Goal: Task Accomplishment & Management: Manage account settings

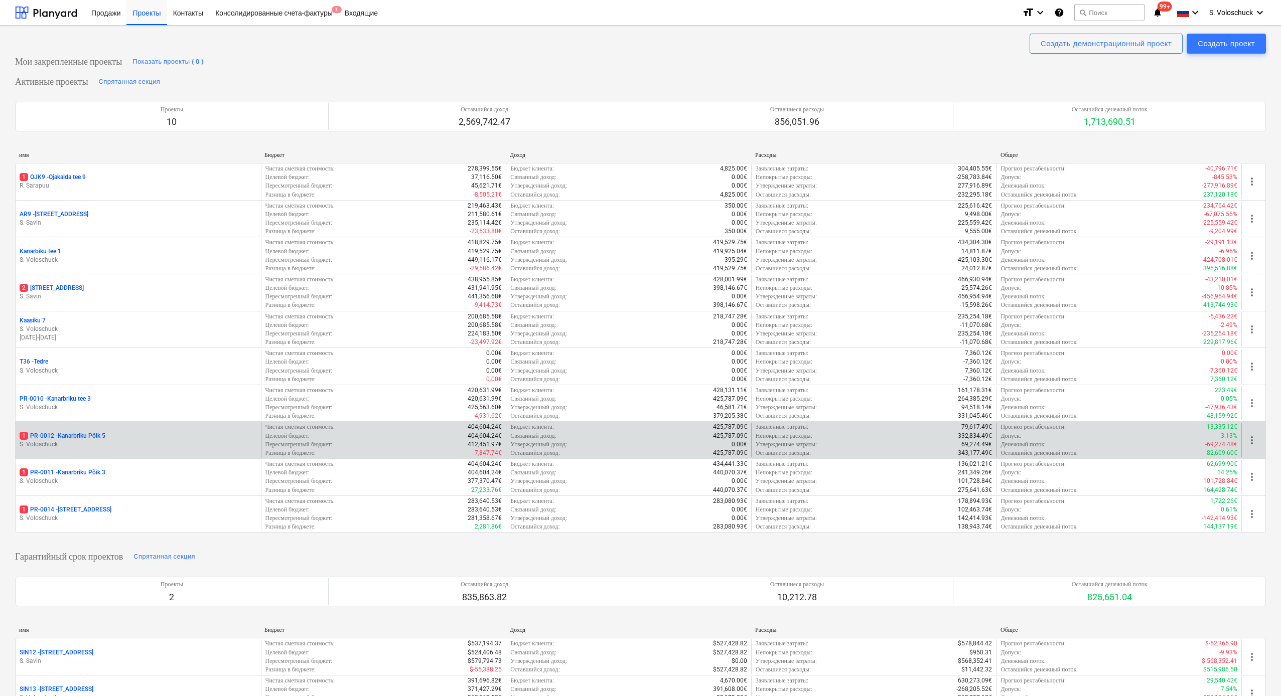
click at [134, 441] on p "S. Voloschuck" at bounding box center [138, 444] width 237 height 9
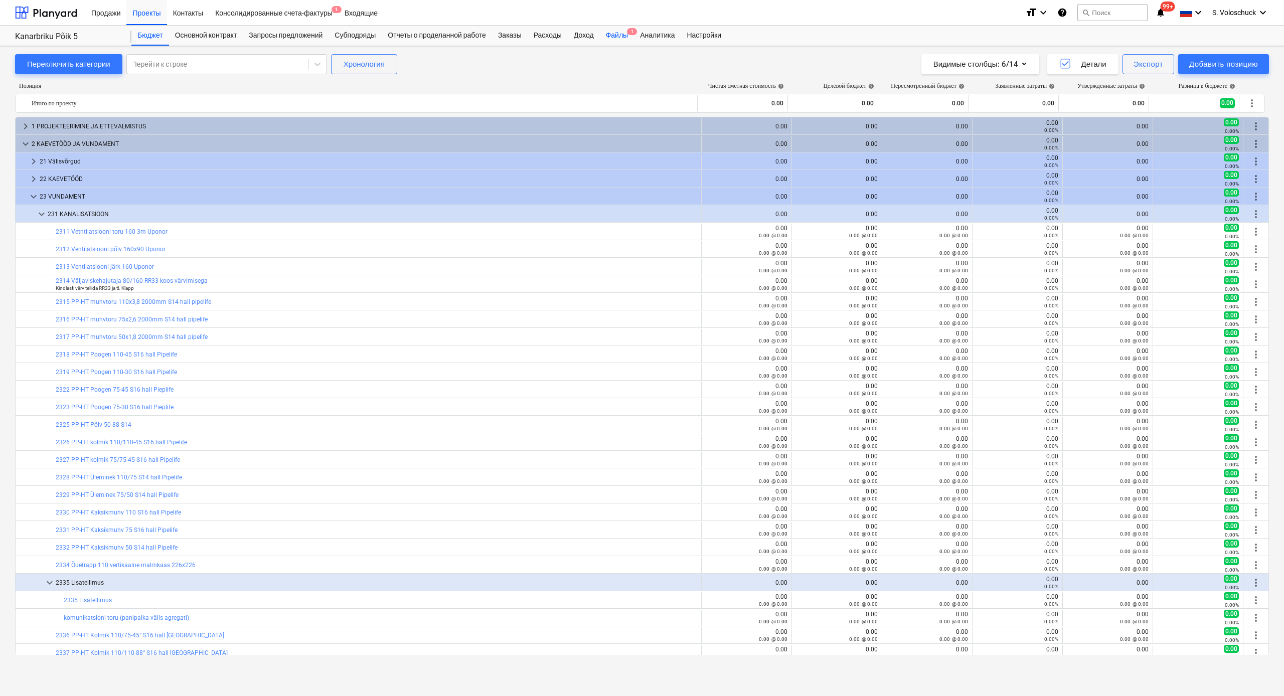
click at [634, 36] on div "Файлы 1" at bounding box center [617, 36] width 34 height 20
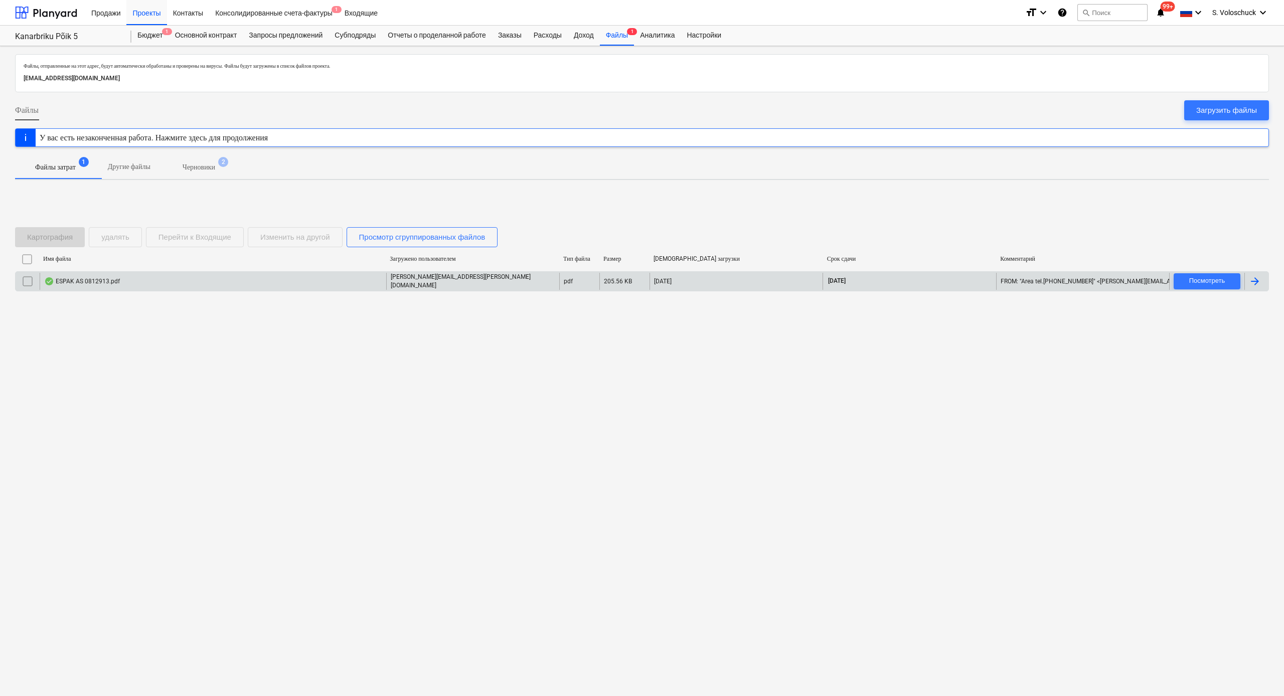
click at [178, 287] on div "ESPAK AS 0812913.pdf" at bounding box center [213, 281] width 347 height 17
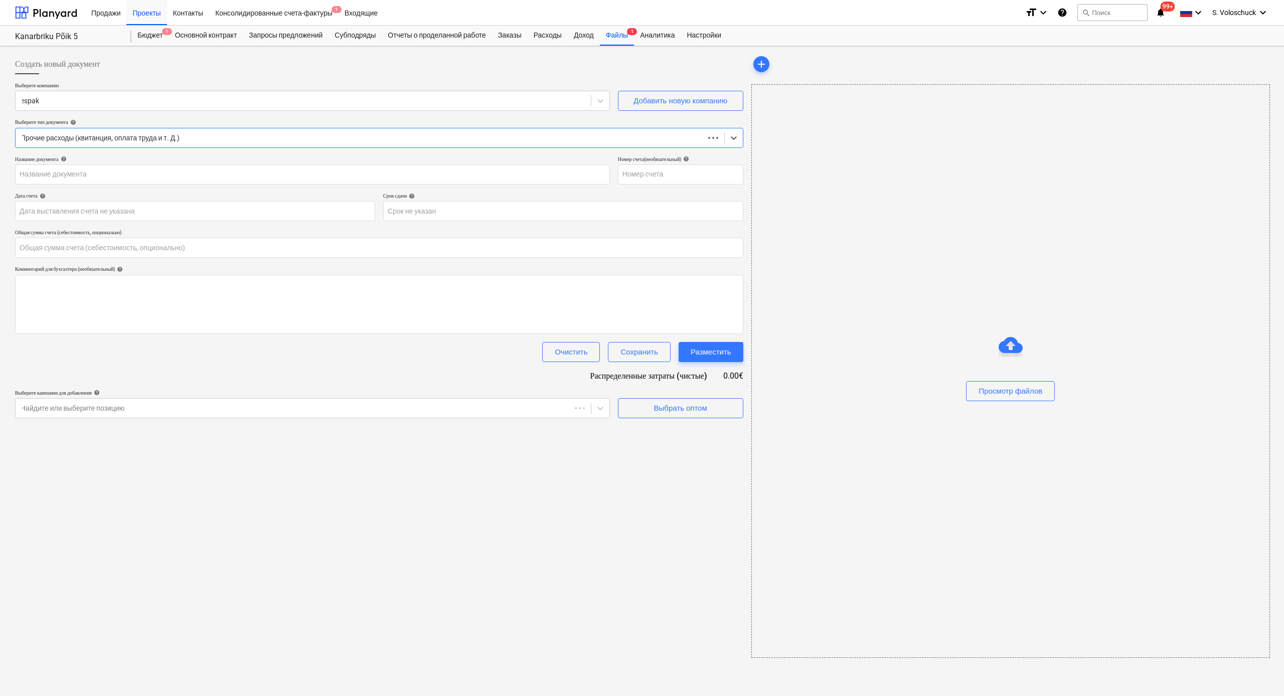
type input "0.00"
type input "0812913"
type input "[DATE]"
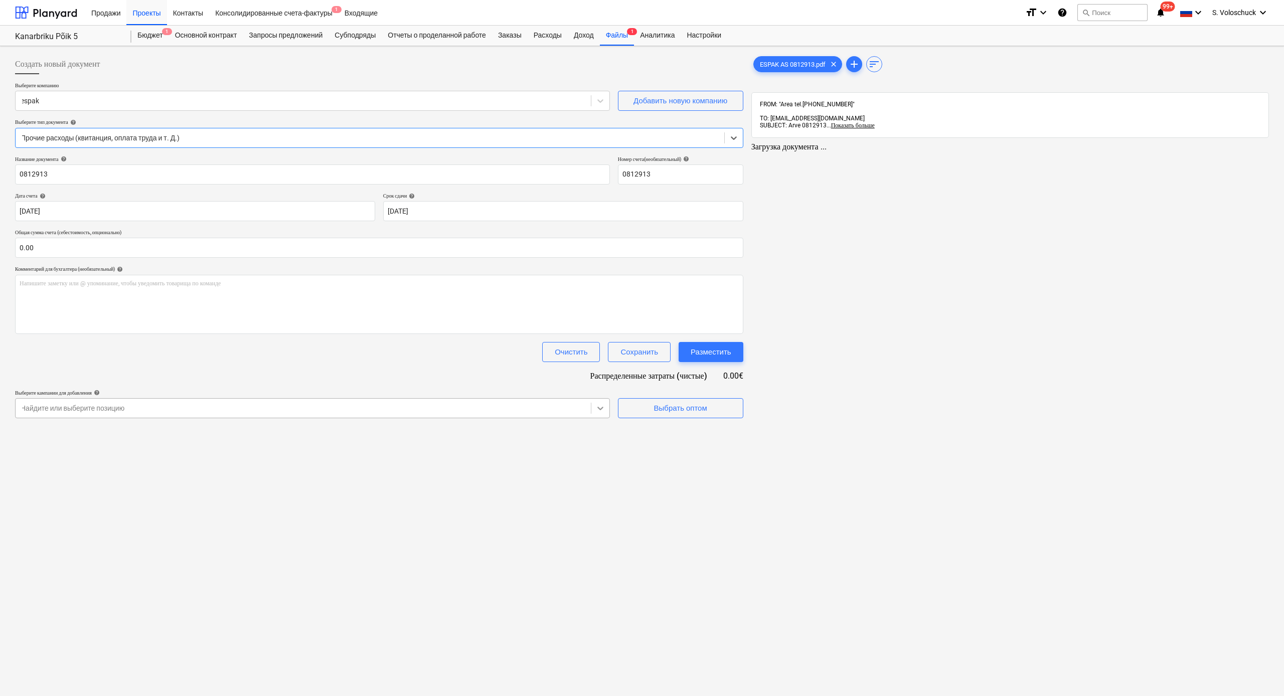
click at [600, 411] on icon at bounding box center [600, 408] width 10 height 10
click at [672, 407] on div "Выбрать оптом" at bounding box center [678, 408] width 53 height 13
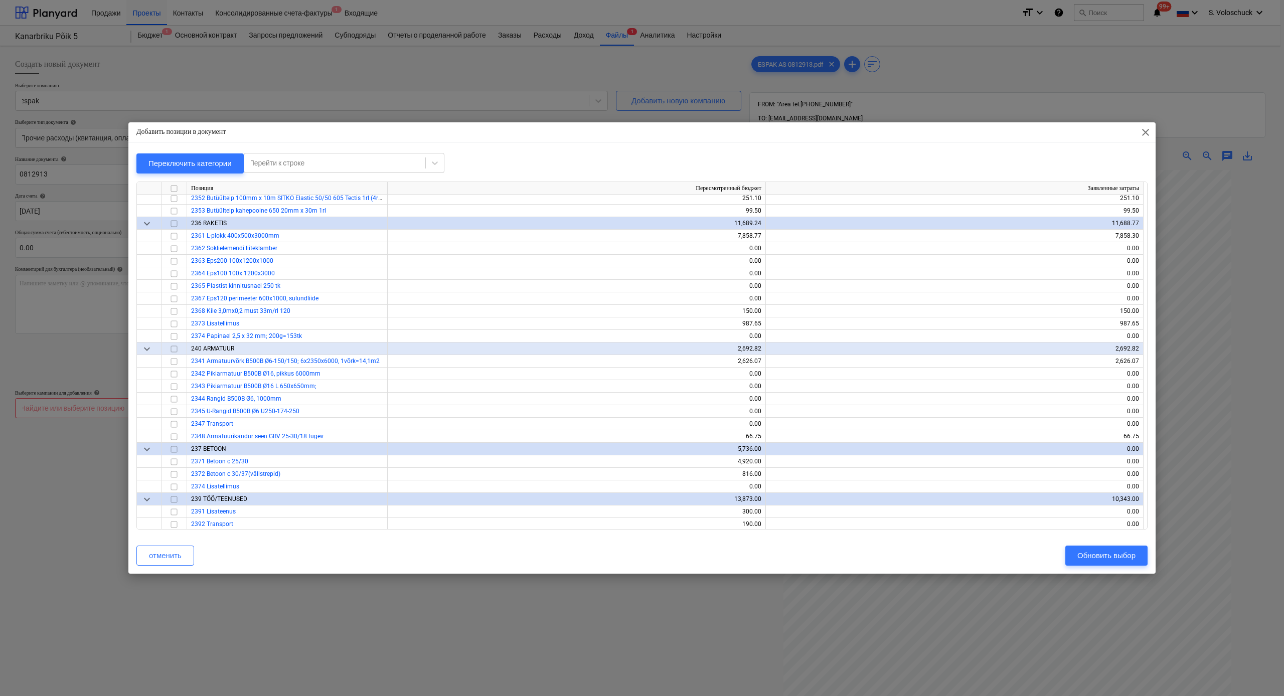
scroll to position [1449, 0]
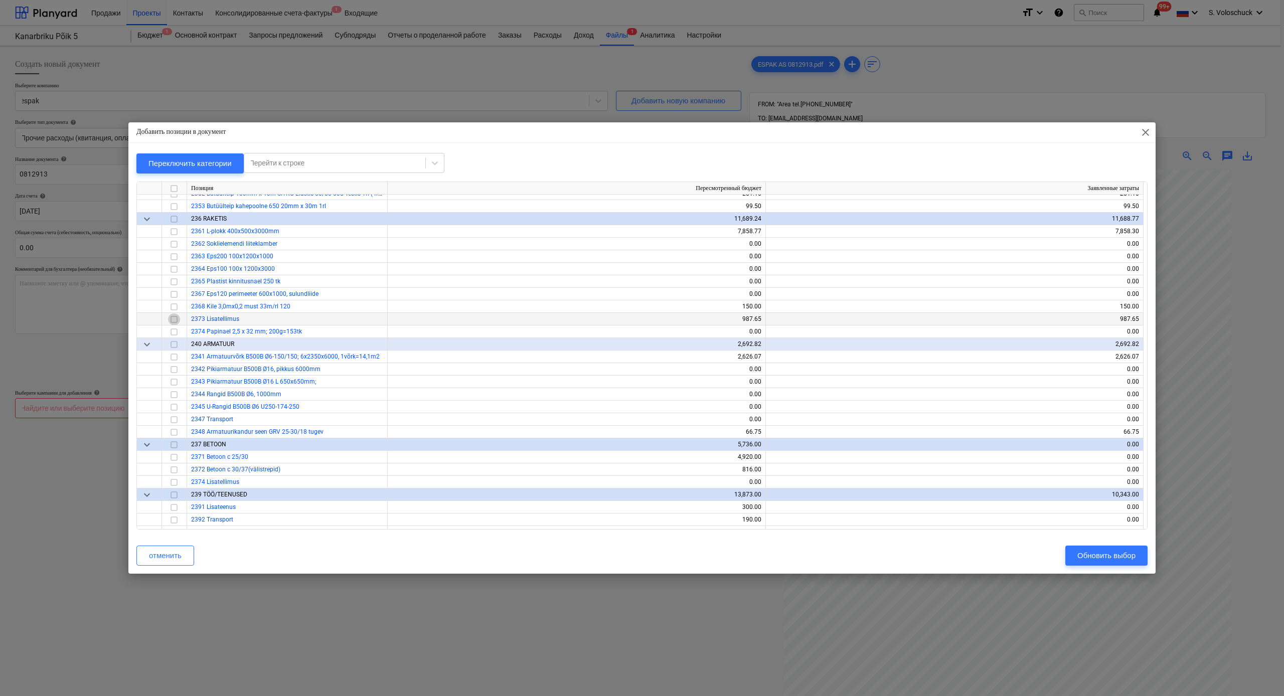
click at [175, 319] on input "checkbox" at bounding box center [174, 320] width 12 height 12
click at [1125, 557] on div "Обновить выбор" at bounding box center [1106, 555] width 58 height 13
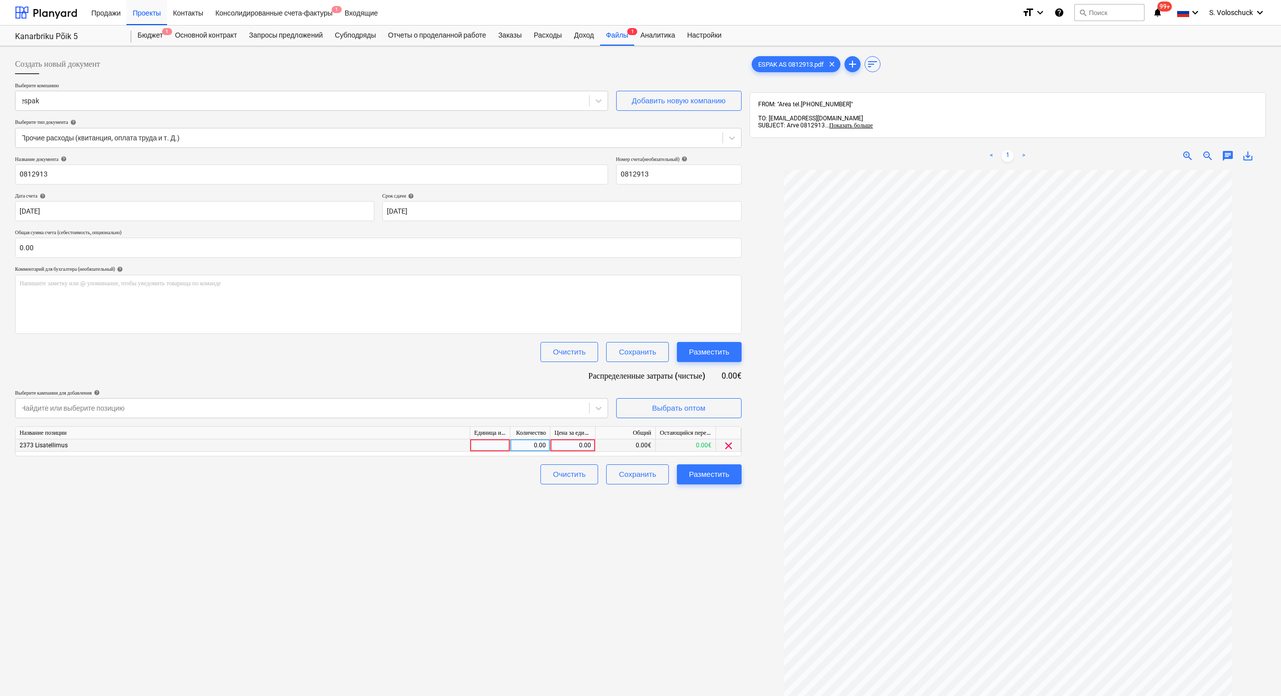
click at [576, 442] on div "0.00" at bounding box center [572, 445] width 37 height 13
type input "77.66"
click at [67, 246] on input "0.00" at bounding box center [378, 248] width 726 height 20
click at [67, 246] on input "text" at bounding box center [378, 248] width 726 height 20
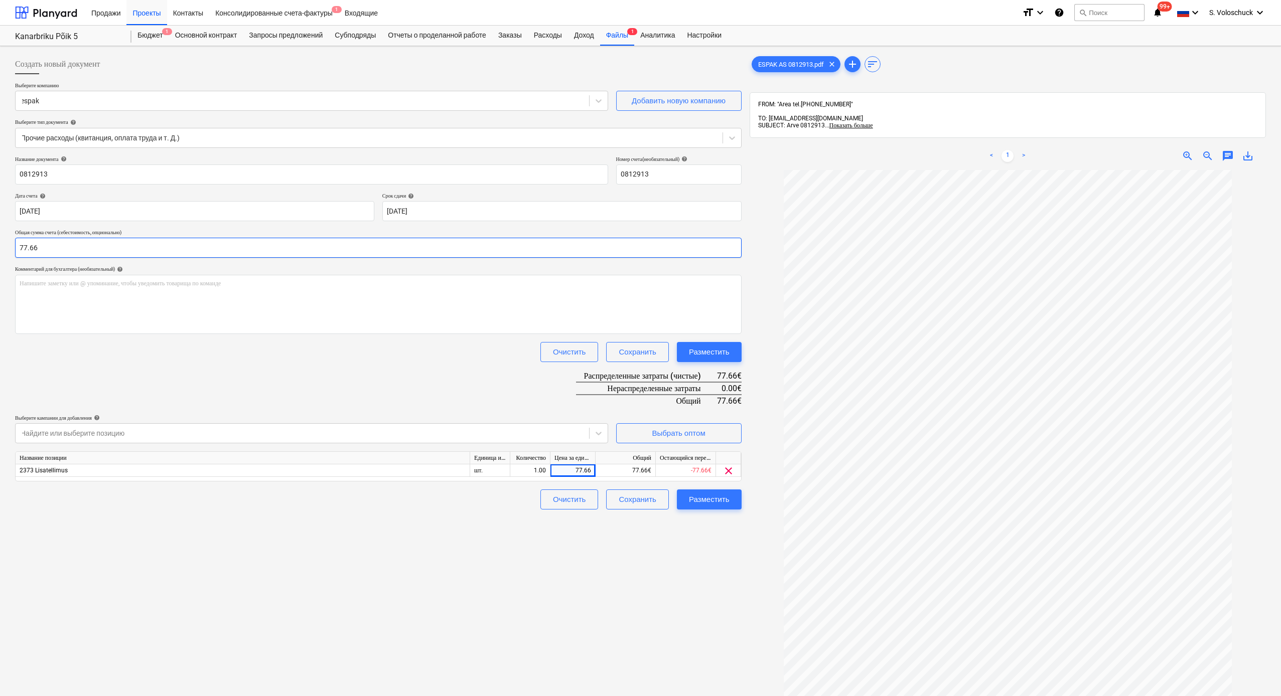
type input "77.66"
click at [741, 585] on div "Создать новый документ Выберите компанию espak Добавить новую компанию Выберите…" at bounding box center [378, 446] width 734 height 792
click at [721, 494] on div "Разместить" at bounding box center [709, 499] width 41 height 13
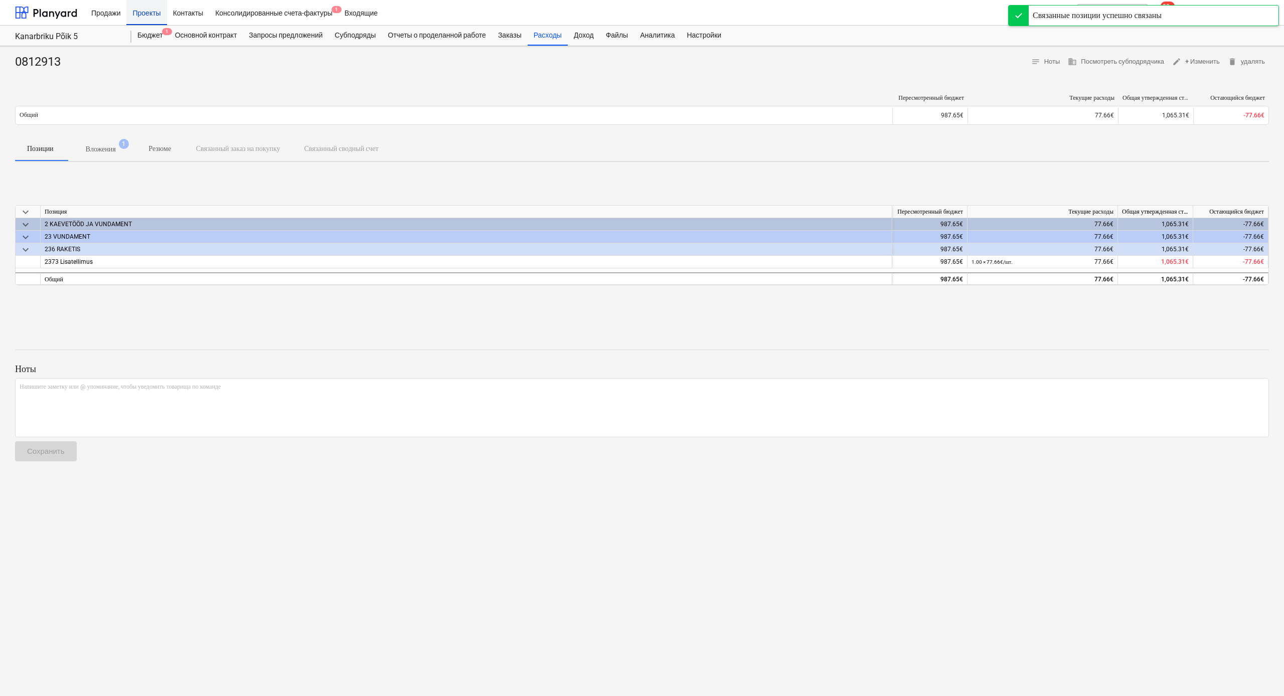
click at [161, 13] on div "Проекты" at bounding box center [146, 12] width 40 height 26
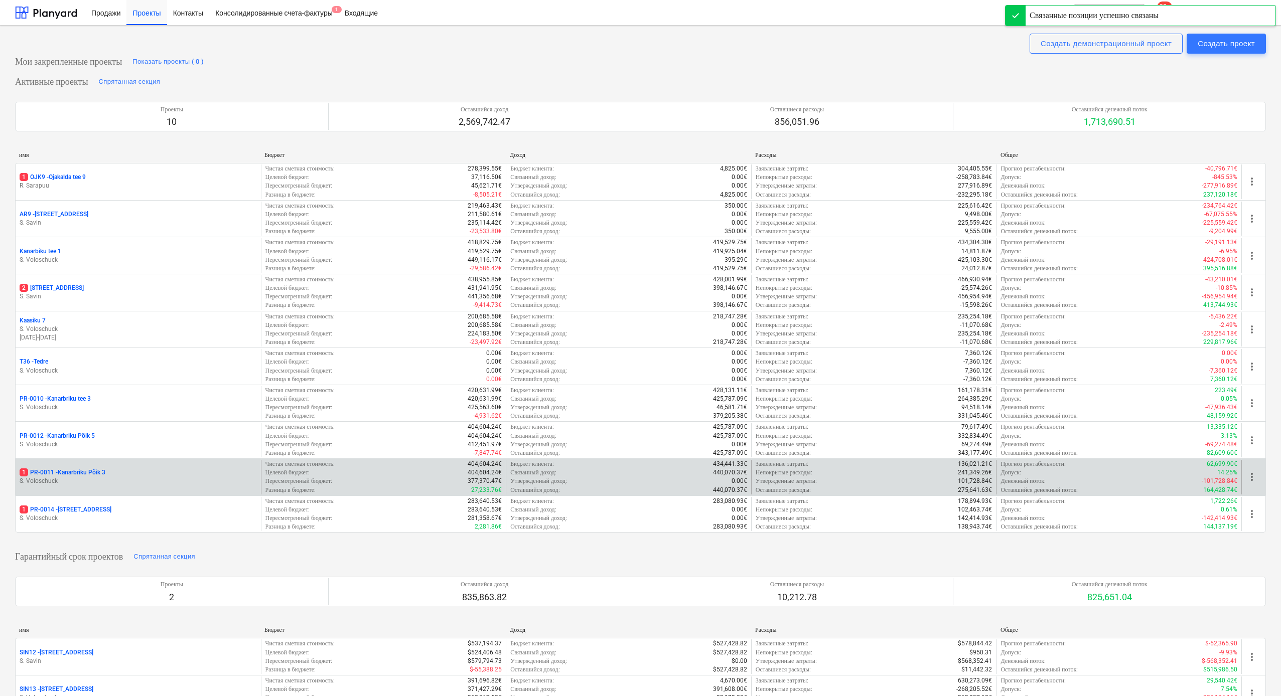
click at [222, 477] on p "S. Voloschuck" at bounding box center [138, 481] width 237 height 9
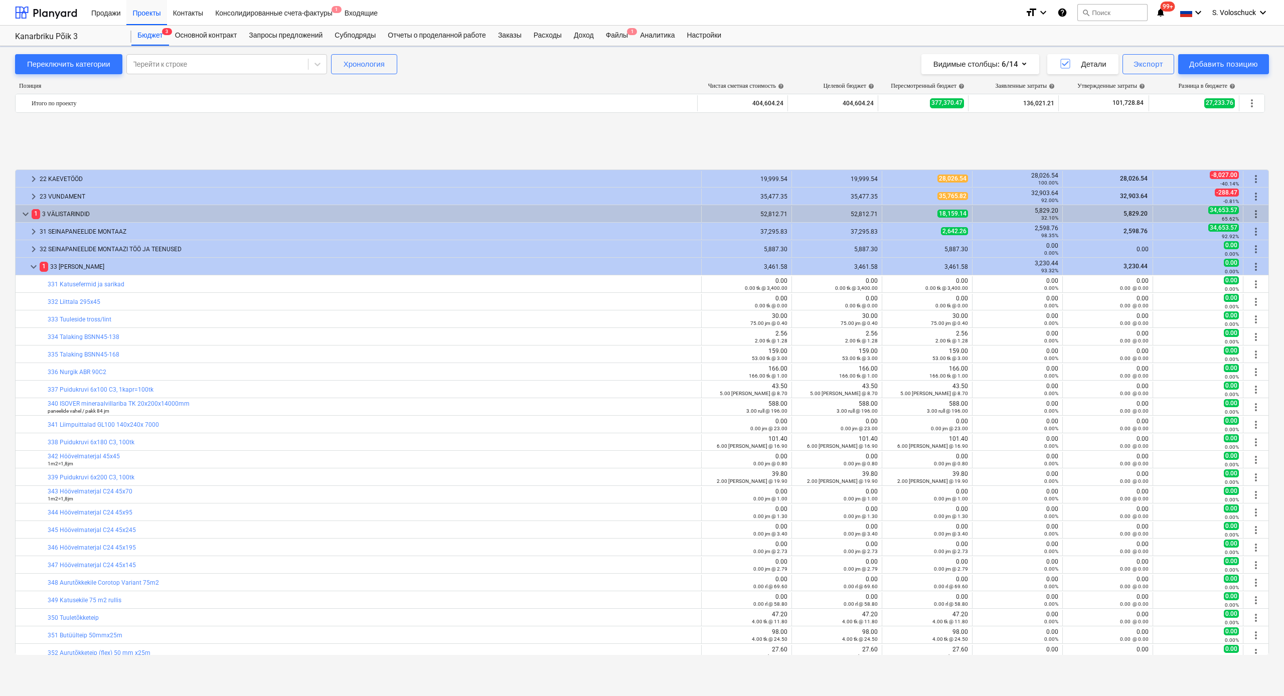
scroll to position [304, 0]
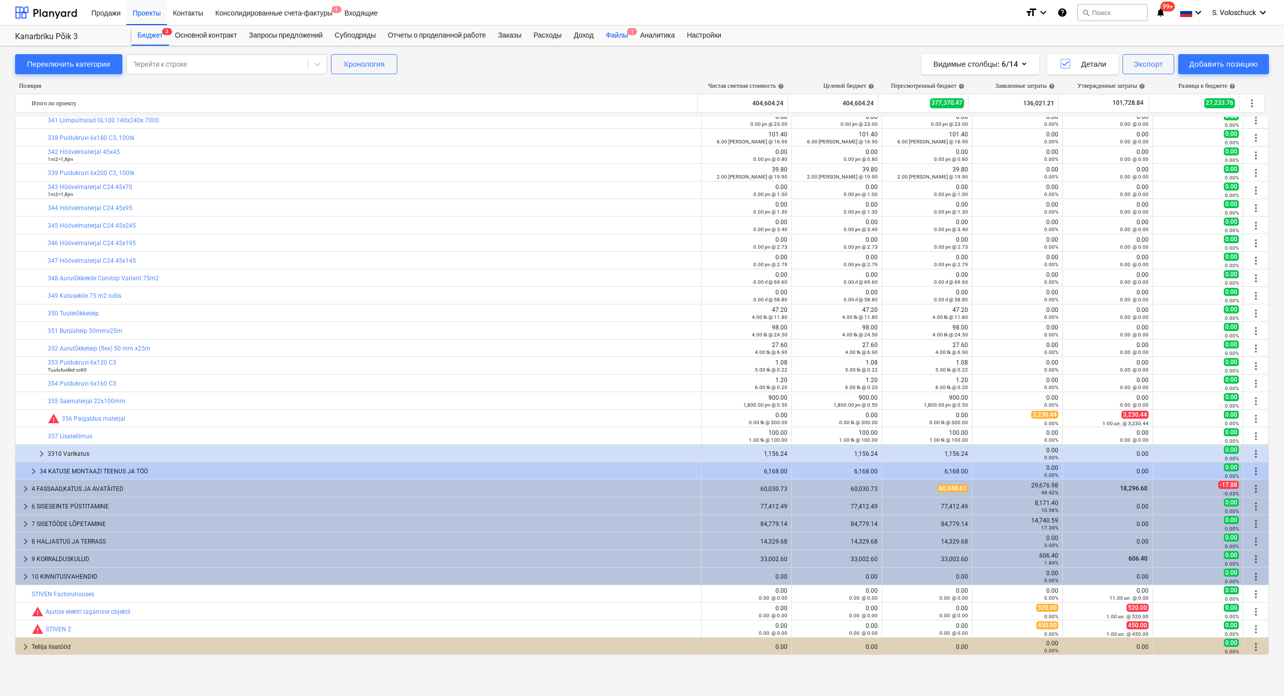
click at [629, 35] on div "Файлы 1" at bounding box center [617, 36] width 34 height 20
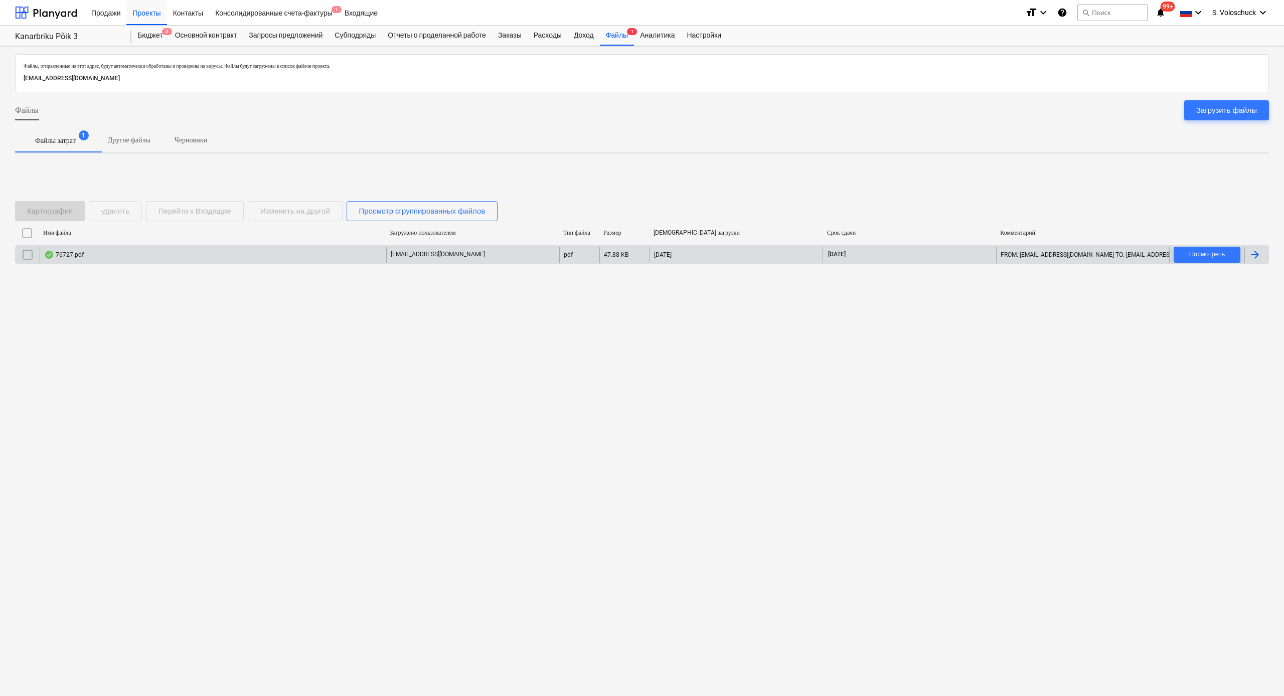
click at [409, 257] on p "[EMAIL_ADDRESS][DOMAIN_NAME]" at bounding box center [438, 254] width 94 height 9
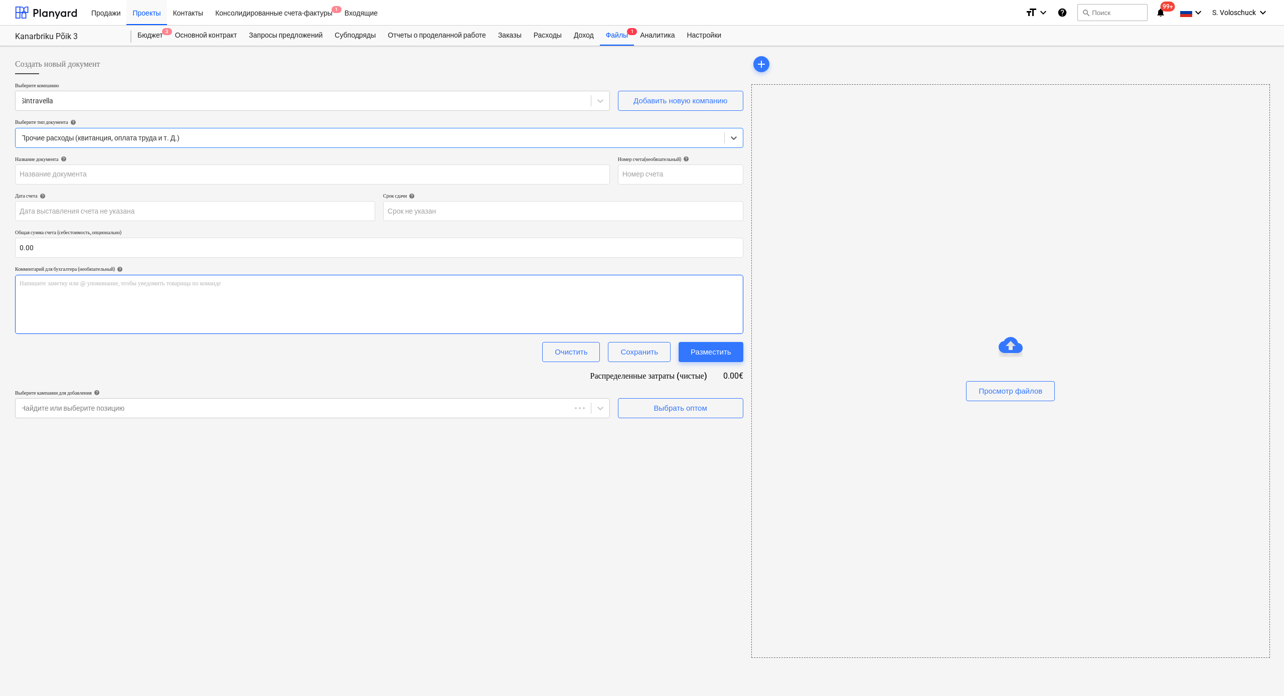
type input "76727"
type input "[DATE]"
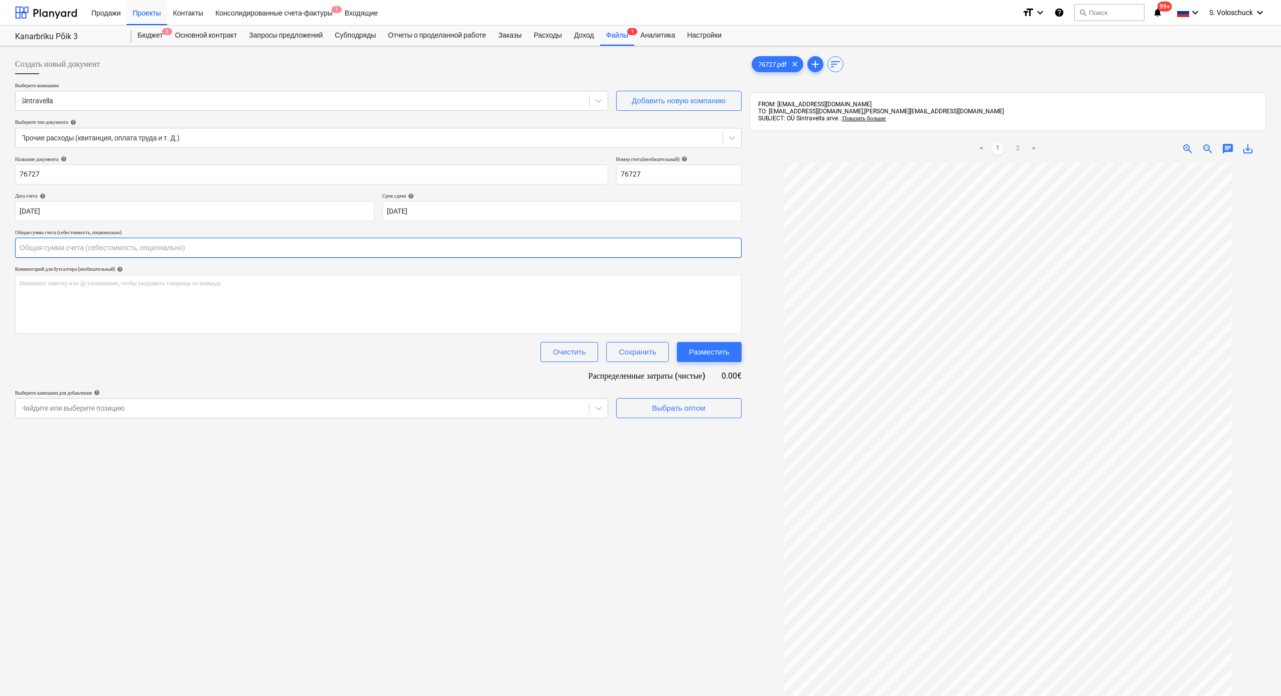
click at [257, 251] on input "text" at bounding box center [378, 248] width 726 height 20
type input "1,533.11"
click at [676, 436] on div "Выбрать оптом" at bounding box center [678, 433] width 53 height 13
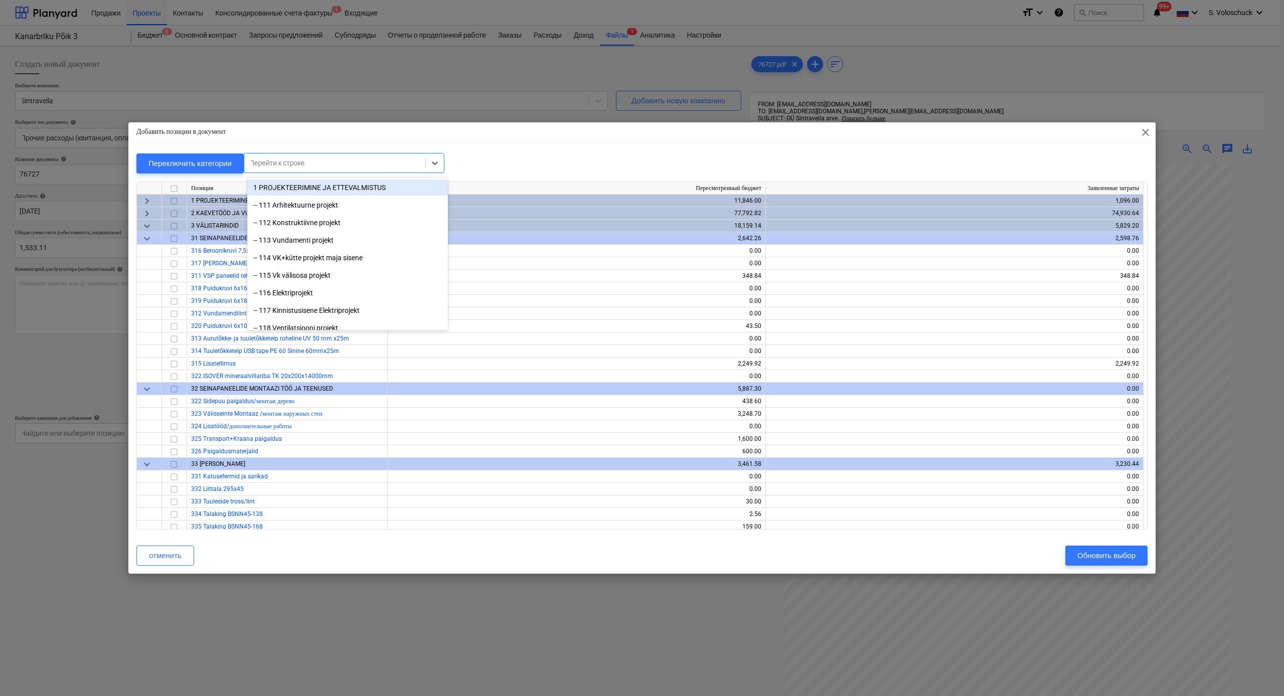
click at [369, 166] on div at bounding box center [334, 163] width 171 height 10
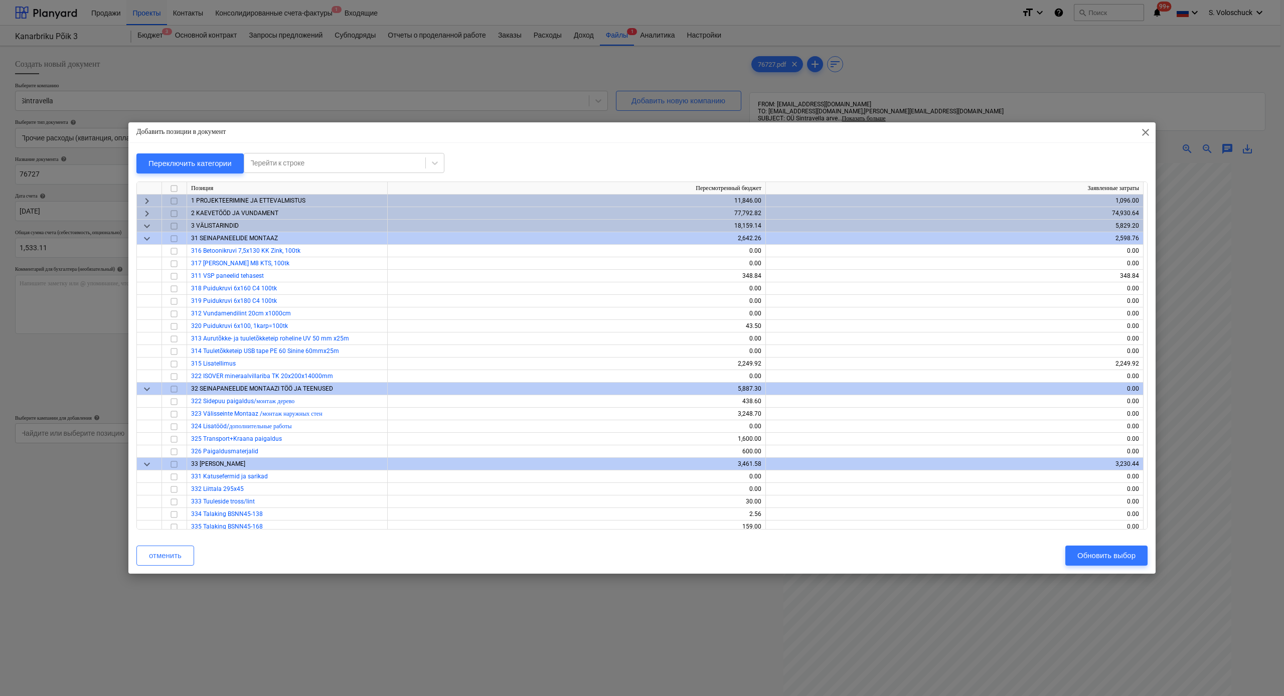
click at [77, 361] on div "Добавить позиции в документ close Переключить категории Перейти к строке Позици…" at bounding box center [642, 348] width 1284 height 696
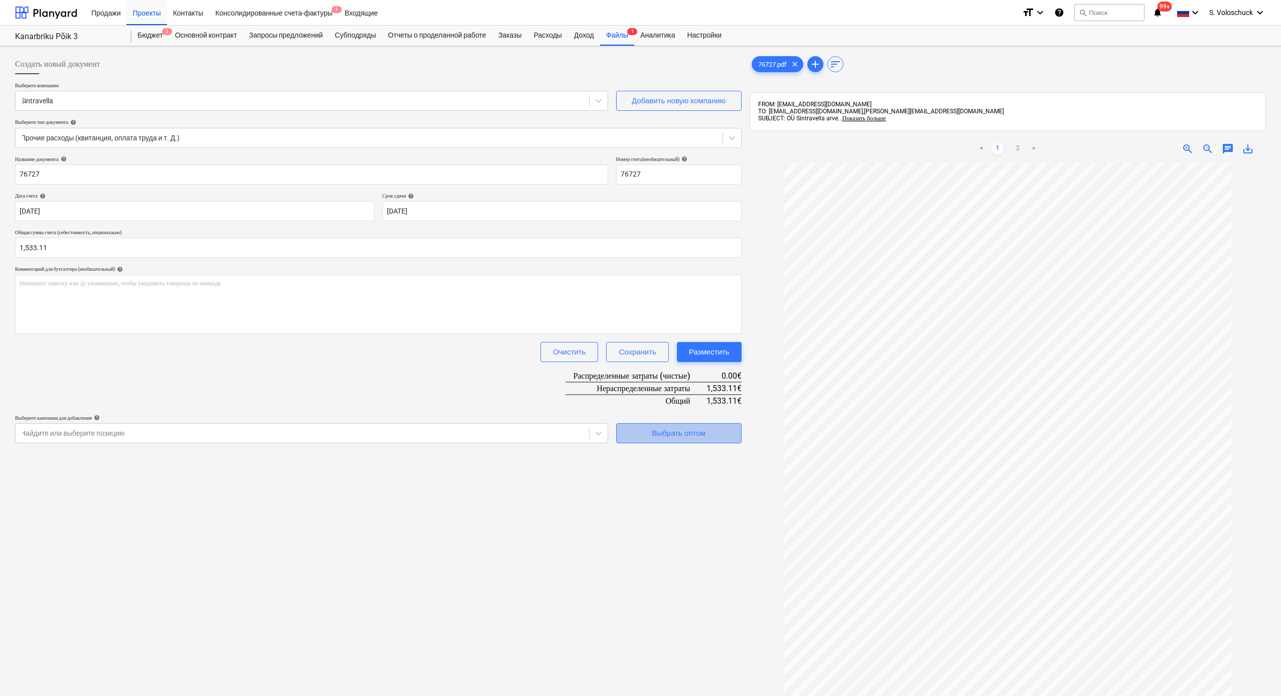
click at [673, 432] on div "Выбрать оптом" at bounding box center [678, 433] width 53 height 13
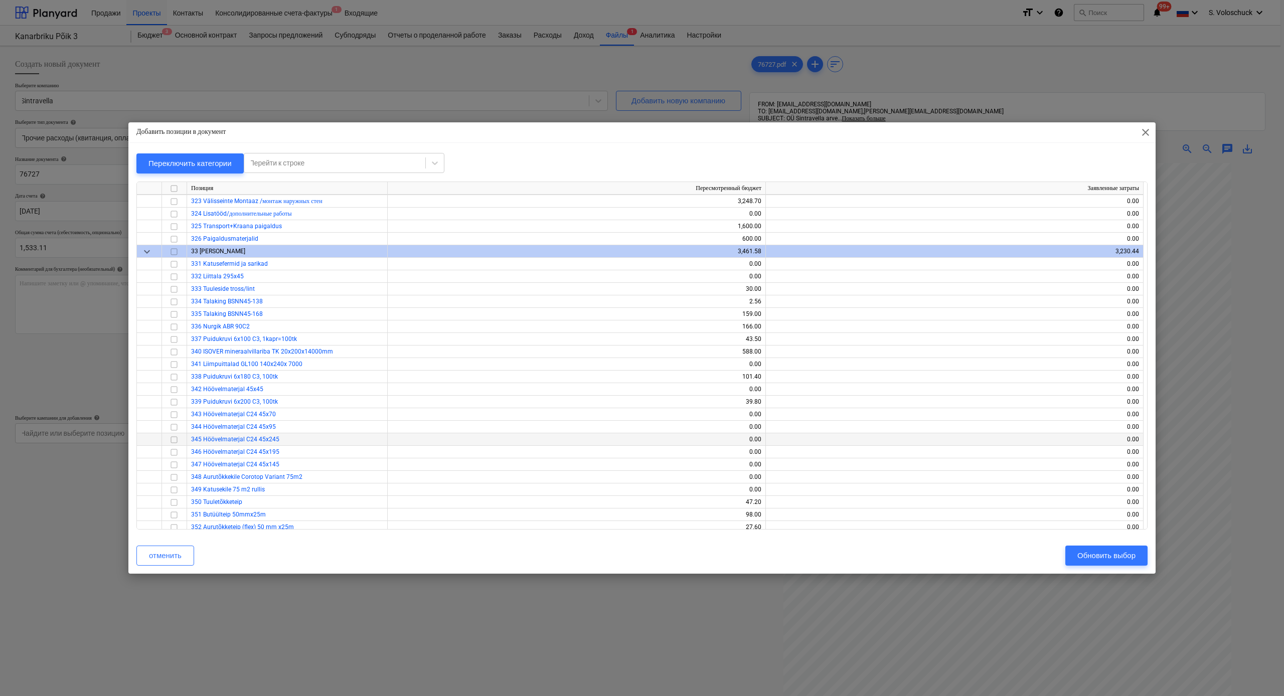
scroll to position [190, 0]
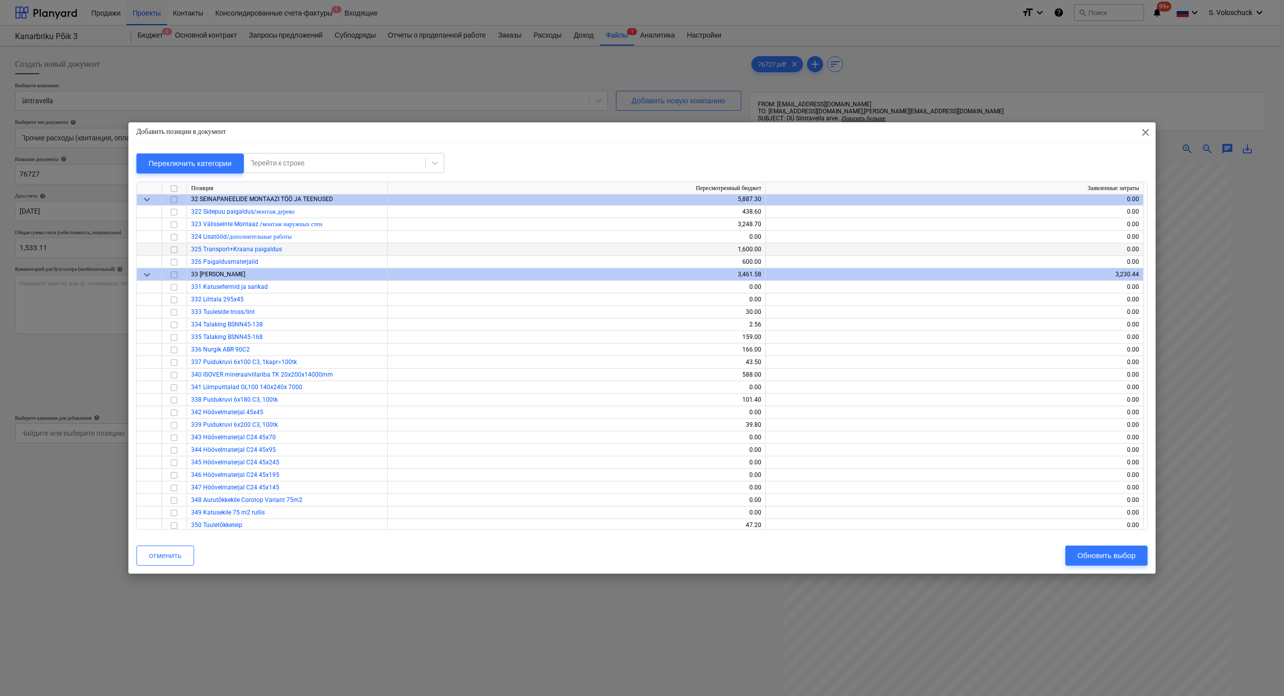
click at [176, 250] on input "checkbox" at bounding box center [174, 250] width 12 height 12
click at [1126, 552] on div "Обновить выбор" at bounding box center [1106, 555] width 58 height 13
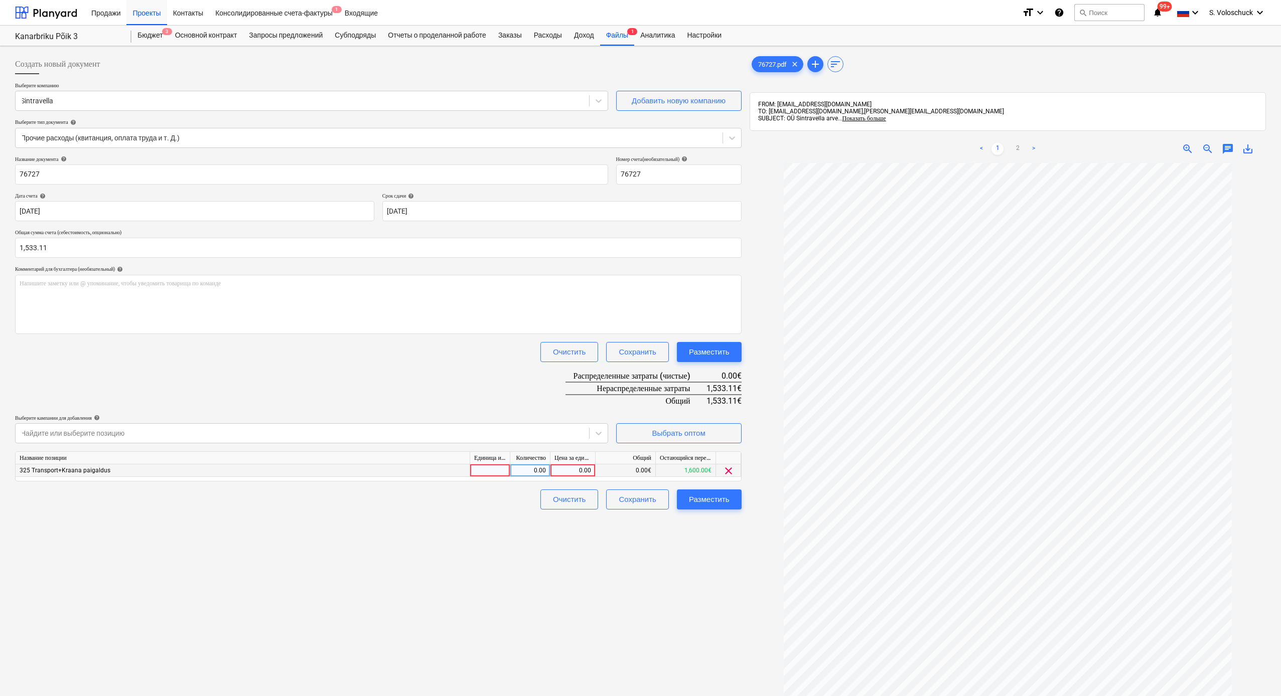
click at [580, 469] on div "0.00" at bounding box center [572, 471] width 37 height 13
type input "1533.11"
click at [608, 591] on div "Создать новый документ Выберите компанию Sintravella Добавить новую компанию Вы…" at bounding box center [378, 442] width 734 height 785
click at [730, 498] on button "Разместить" at bounding box center [709, 500] width 65 height 20
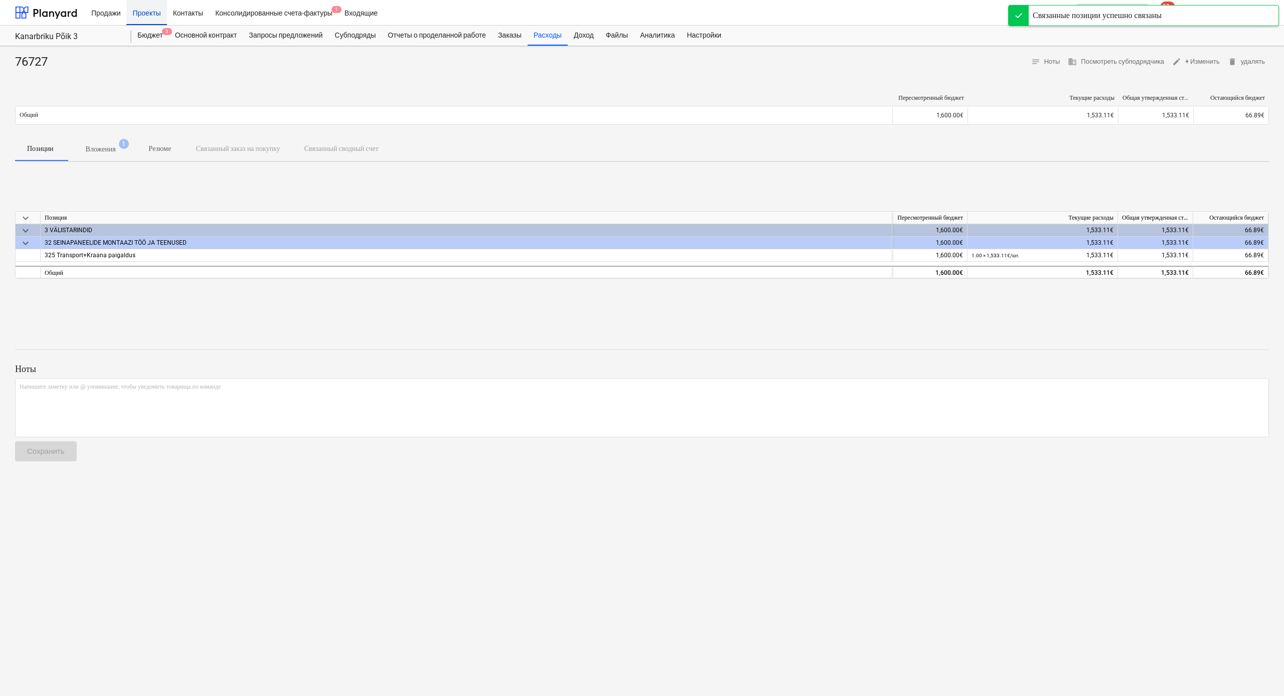
click at [153, 13] on div "Проекты" at bounding box center [146, 12] width 40 height 26
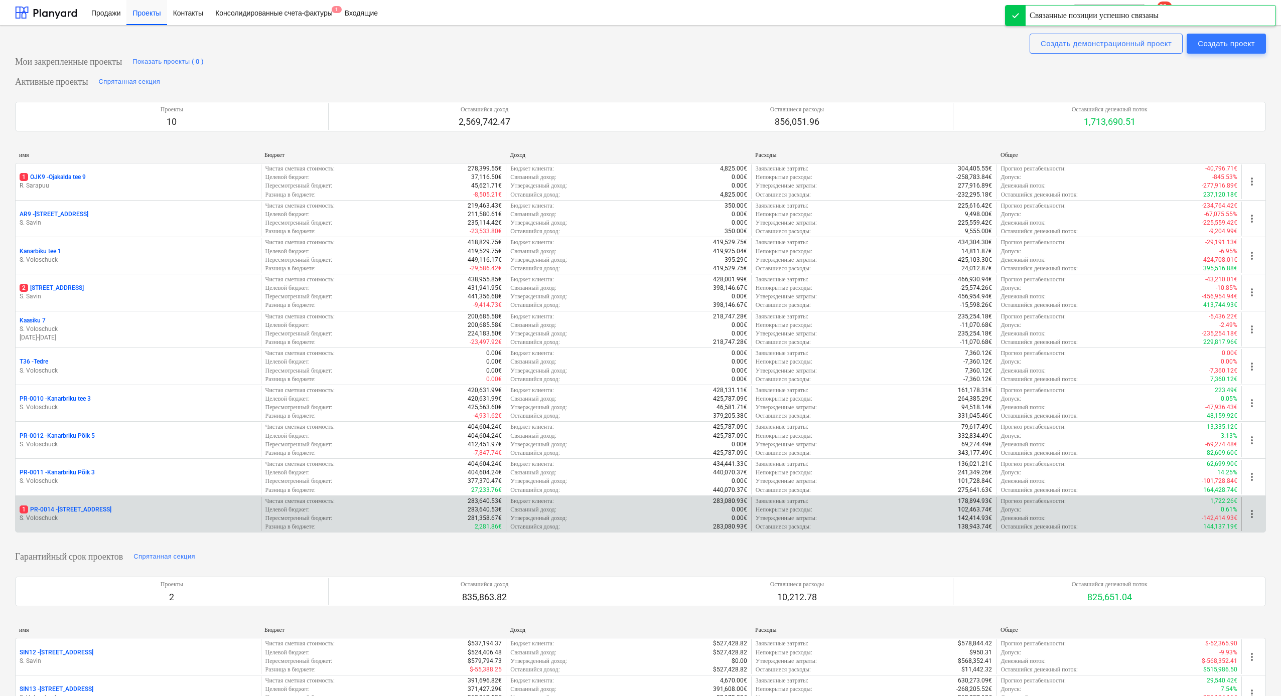
click at [134, 506] on div "1 PR-0014 - Luige tee 29" at bounding box center [138, 510] width 237 height 9
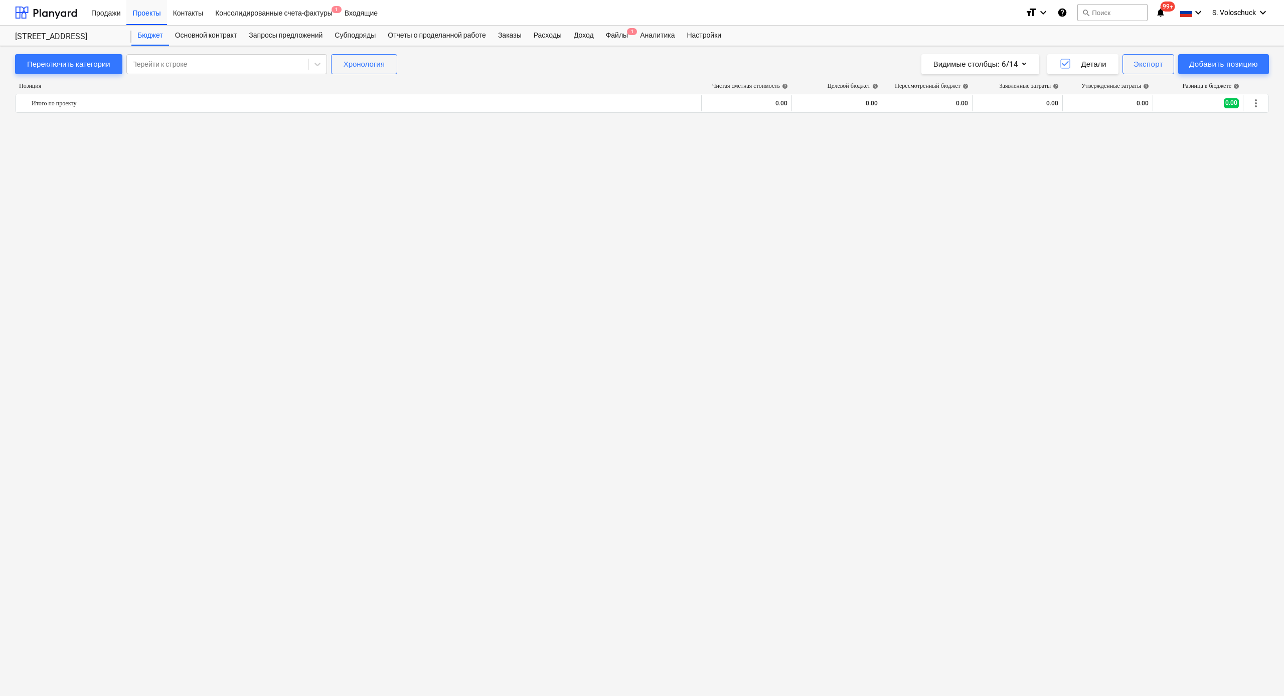
scroll to position [3384, 0]
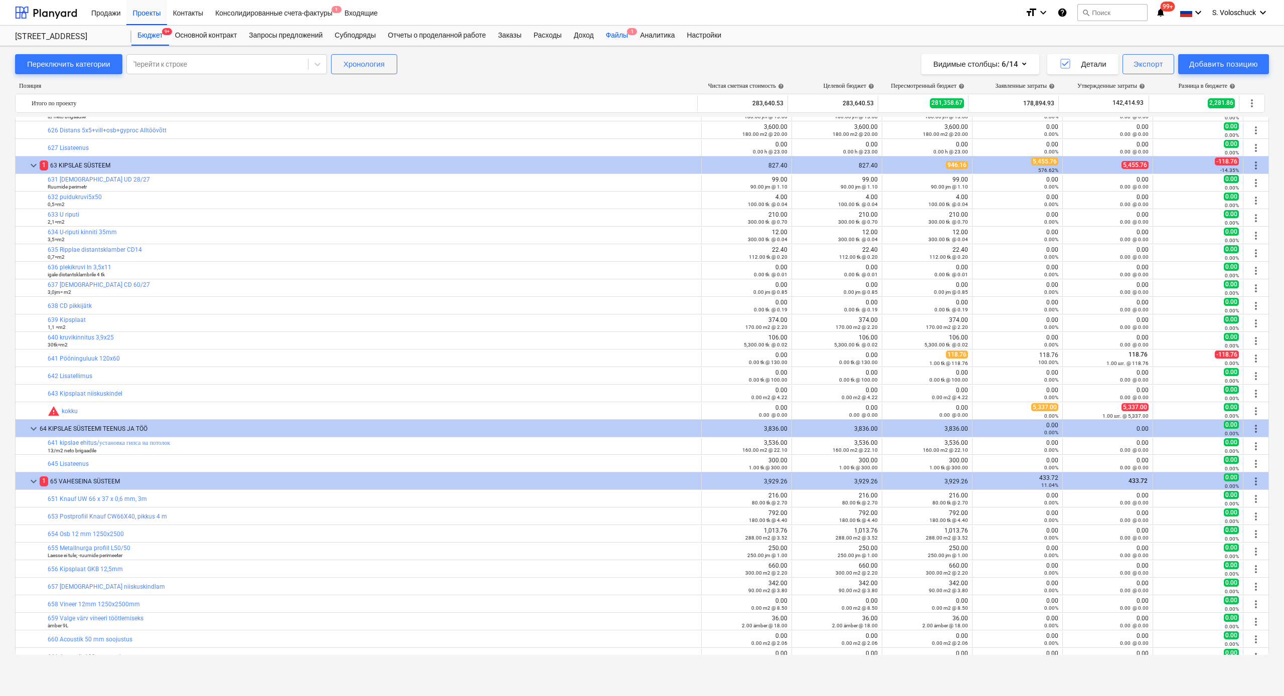
click at [630, 36] on div "Файлы 1" at bounding box center [617, 36] width 34 height 20
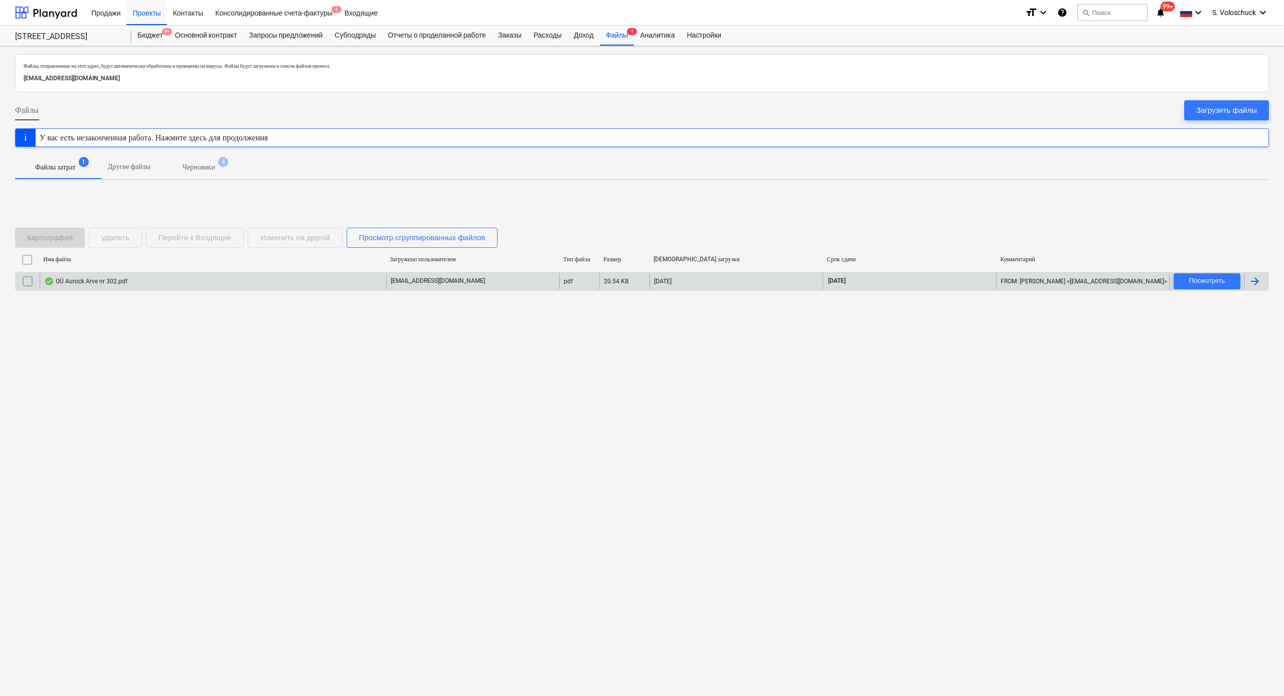
click at [371, 285] on div "OÜ Aurock Arve nr 302.pdf" at bounding box center [213, 281] width 347 height 16
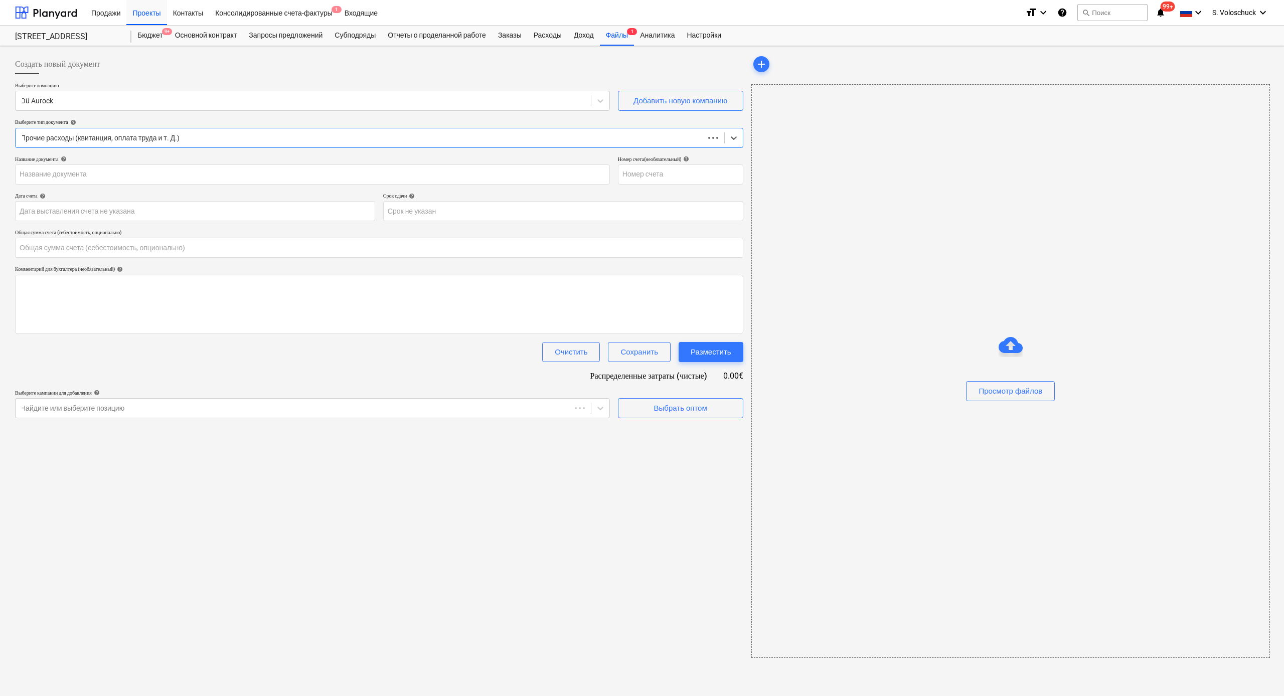
type input "0.00"
type input "302"
type input "[DATE]"
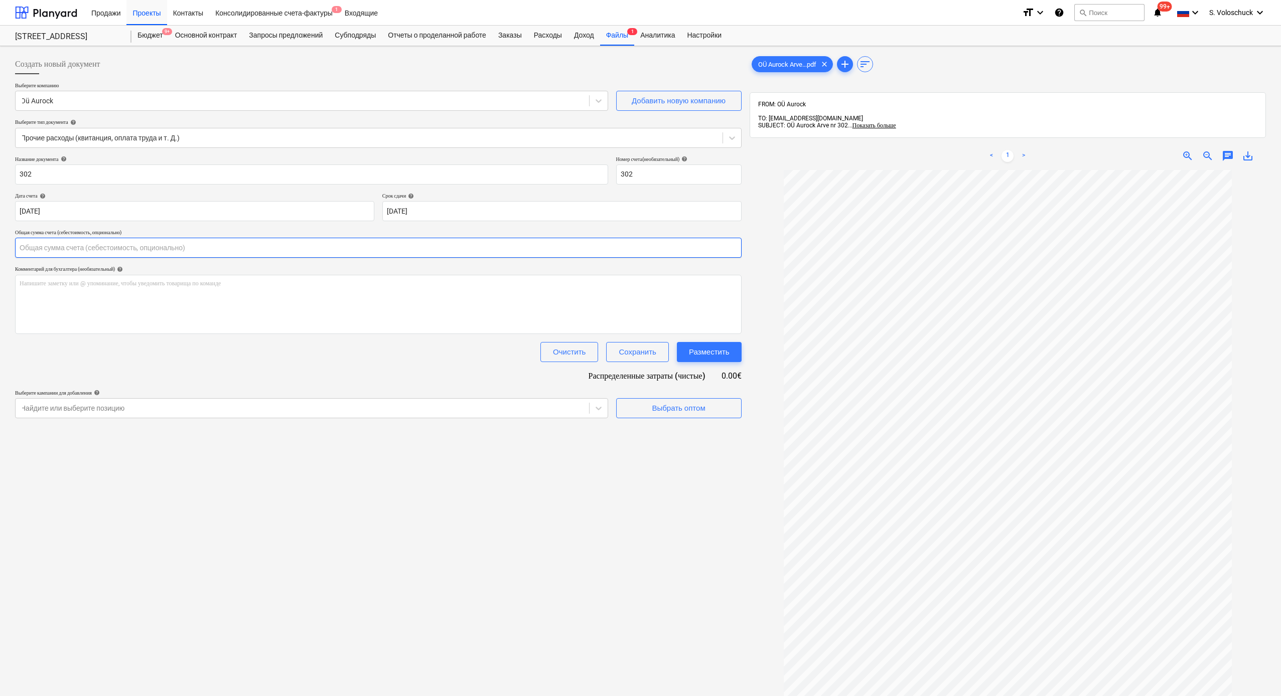
click at [312, 249] on input "text" at bounding box center [378, 248] width 726 height 20
type input "170.00"
click at [553, 488] on div "Создать новый документ Выберите компанию Oü Aurock Добавить новую компанию Выбе…" at bounding box center [378, 446] width 734 height 792
click at [674, 436] on div "Выбрать оптом" at bounding box center [678, 433] width 53 height 13
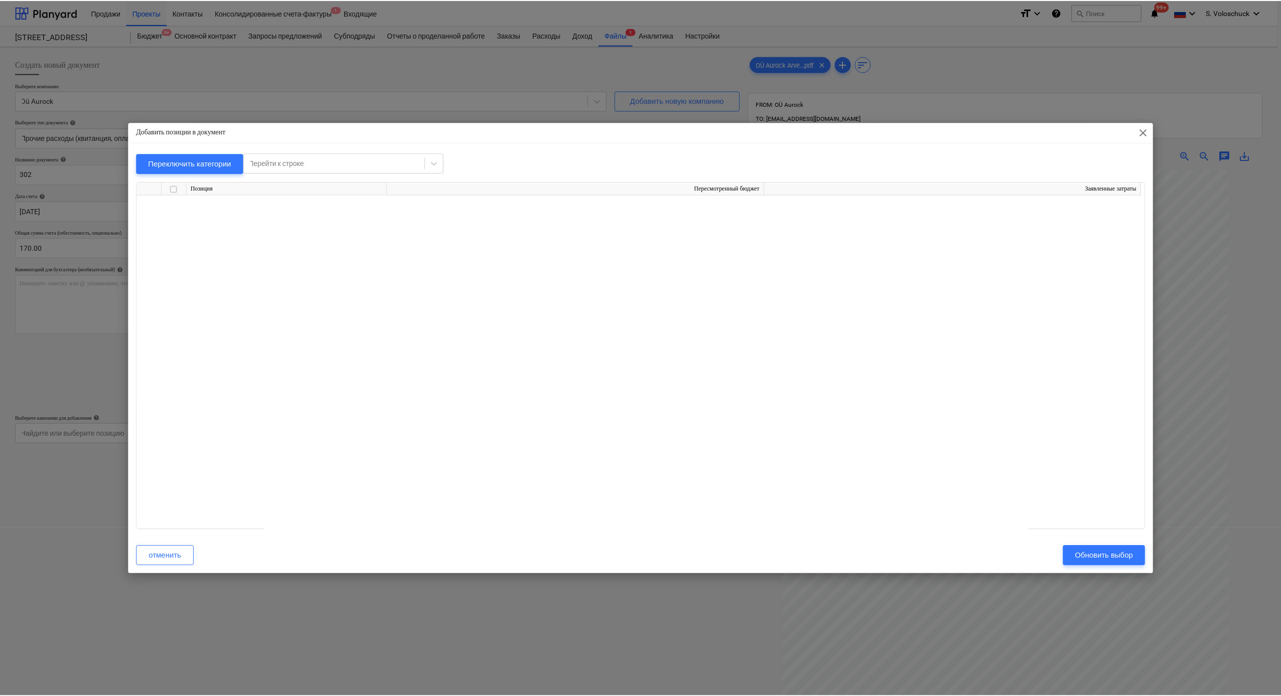
scroll to position [7340, 0]
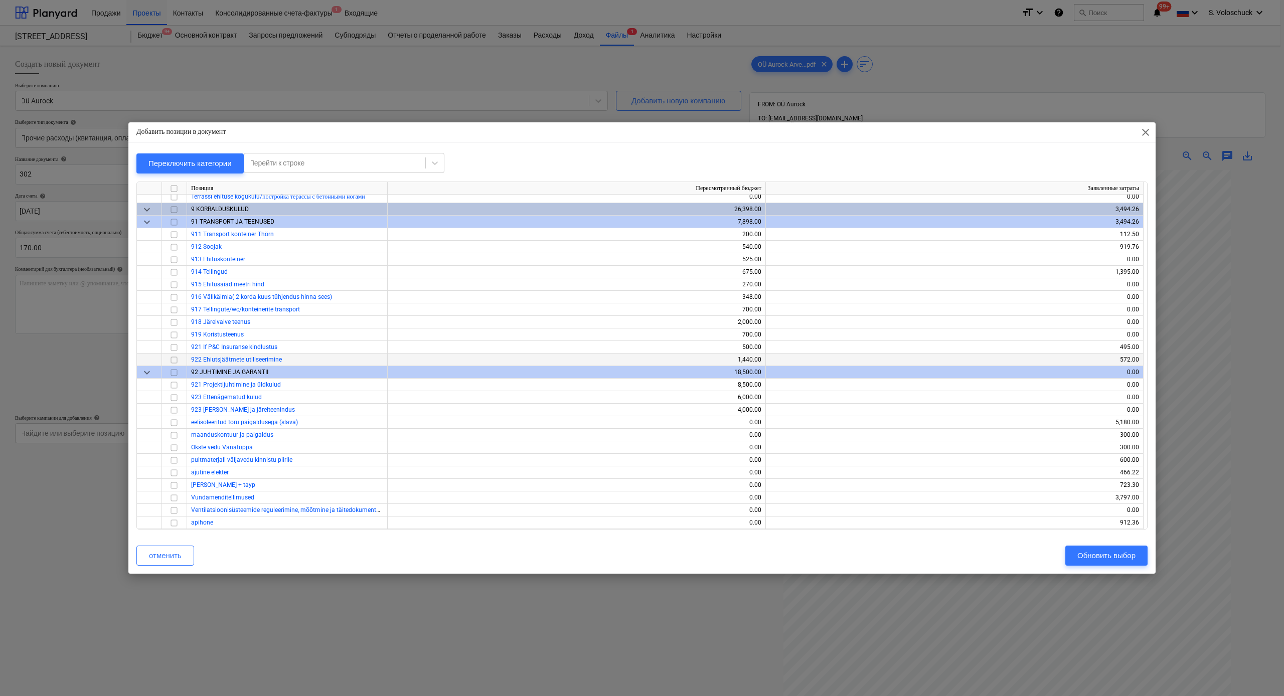
click at [174, 356] on input "checkbox" at bounding box center [174, 360] width 12 height 12
click at [1081, 553] on div "Обновить выбор" at bounding box center [1106, 555] width 58 height 13
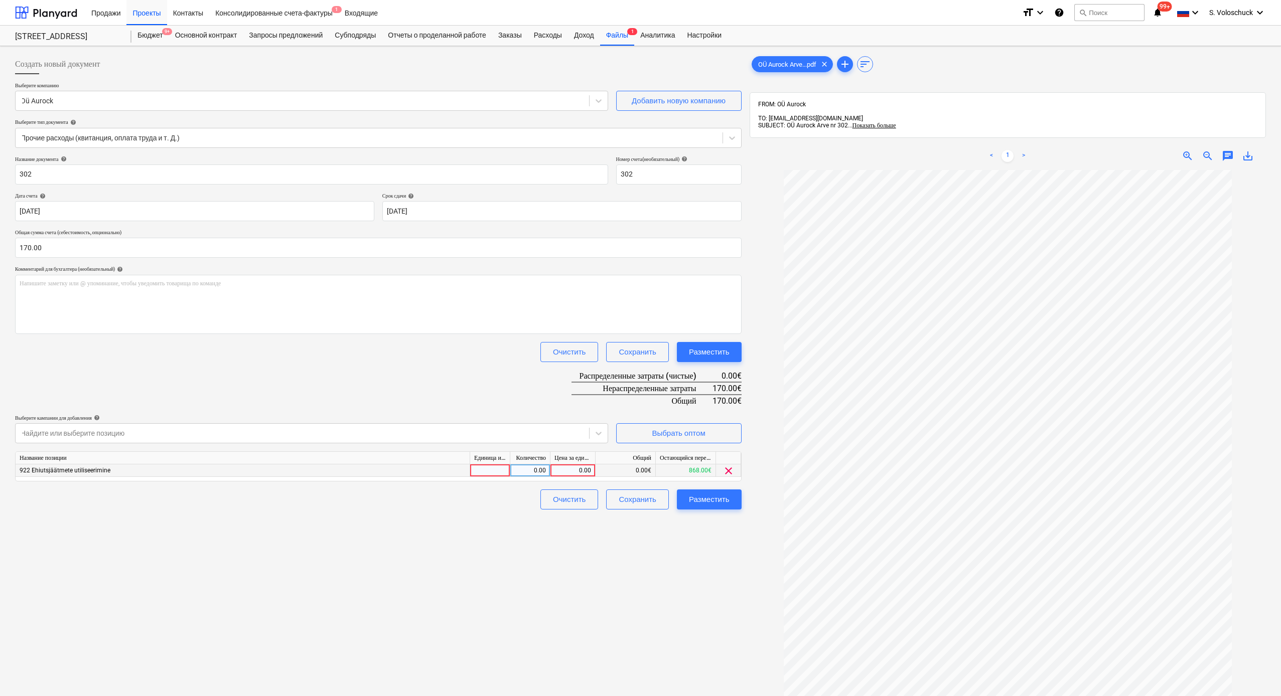
click at [581, 470] on div "0.00" at bounding box center [572, 471] width 37 height 13
type input "170"
click at [705, 528] on div "Создать новый документ Выберите компанию Oü Aurock Добавить новую компанию Выбе…" at bounding box center [378, 446] width 734 height 792
click at [704, 500] on div "Разместить" at bounding box center [709, 499] width 41 height 13
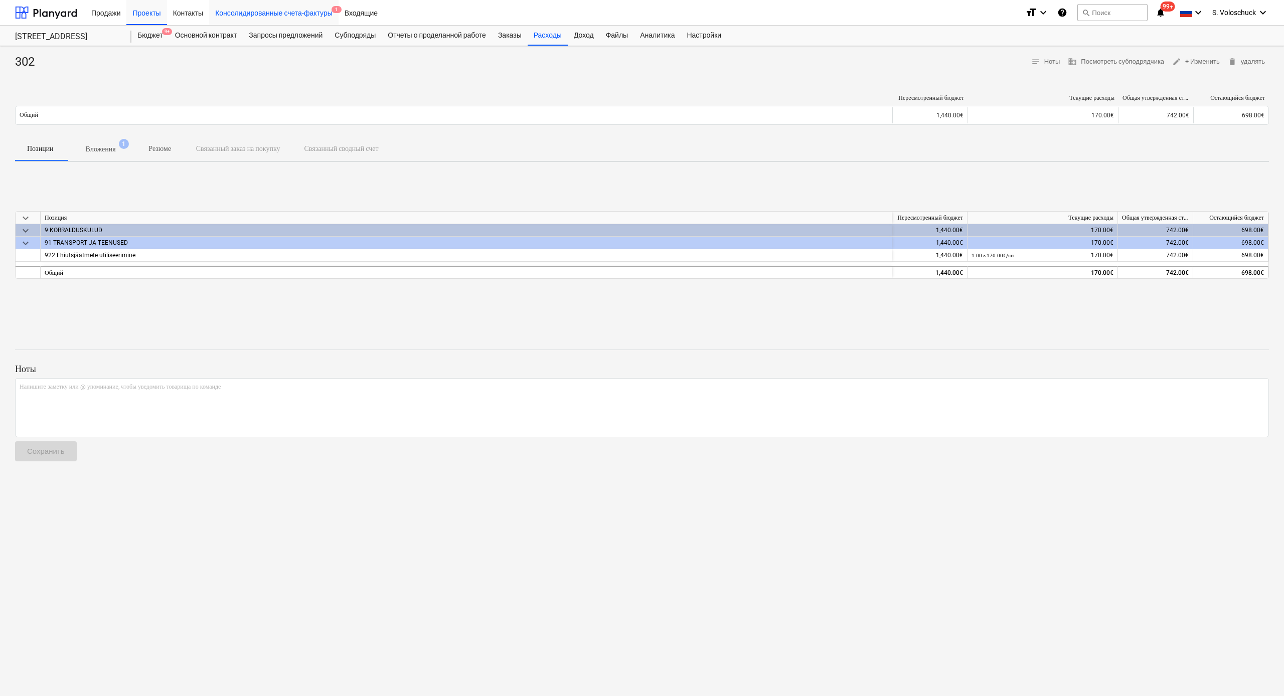
click at [280, 15] on div "Консолидированные счета-фактуры 1" at bounding box center [273, 12] width 129 height 26
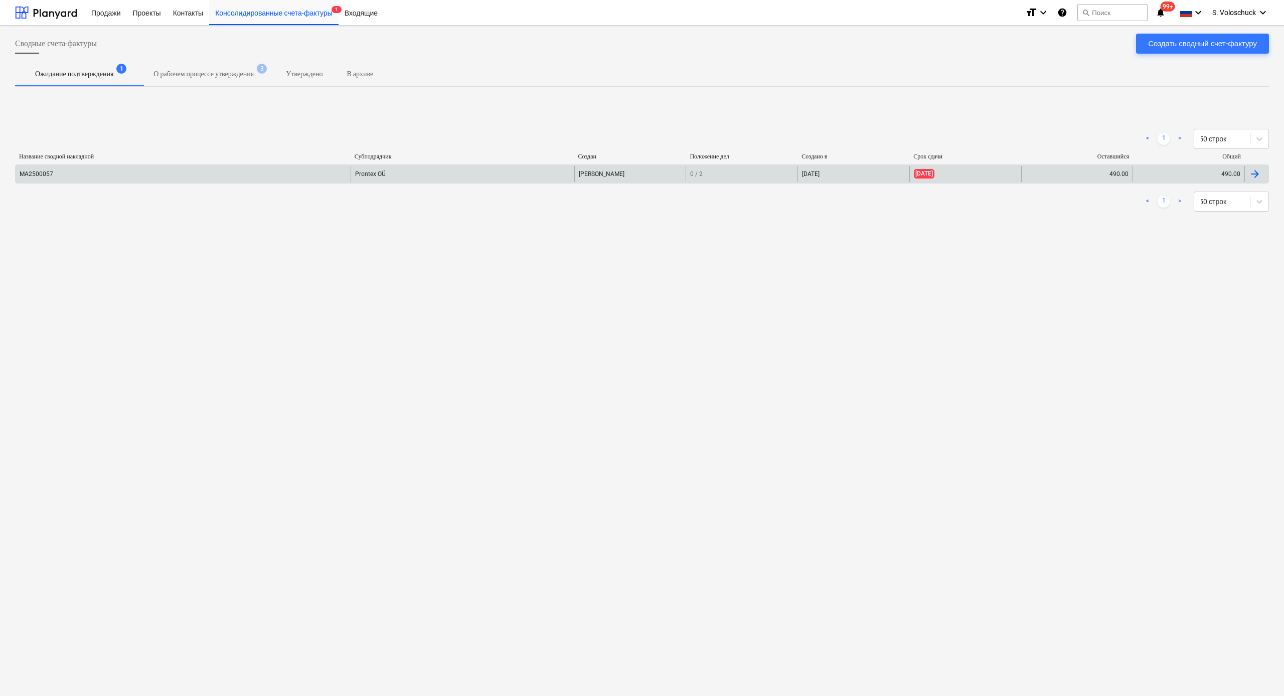
click at [410, 171] on div "Prontex OÜ" at bounding box center [462, 174] width 223 height 16
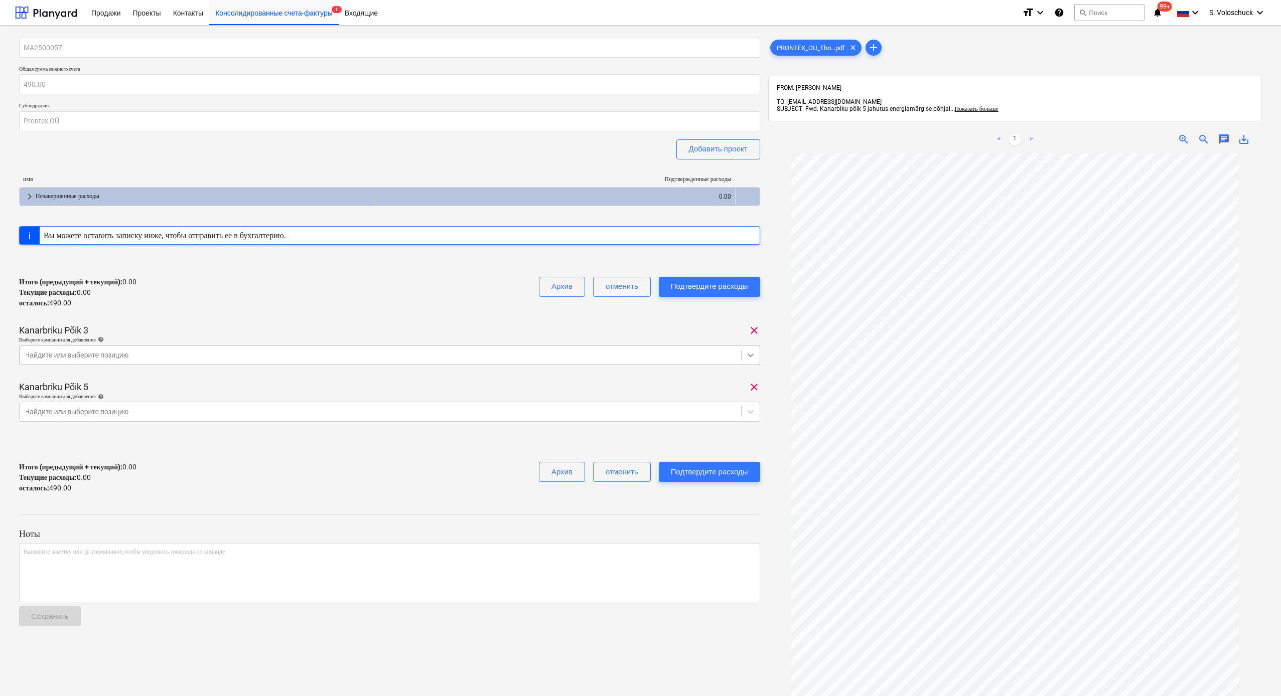
click at [754, 350] on icon at bounding box center [750, 355] width 10 height 10
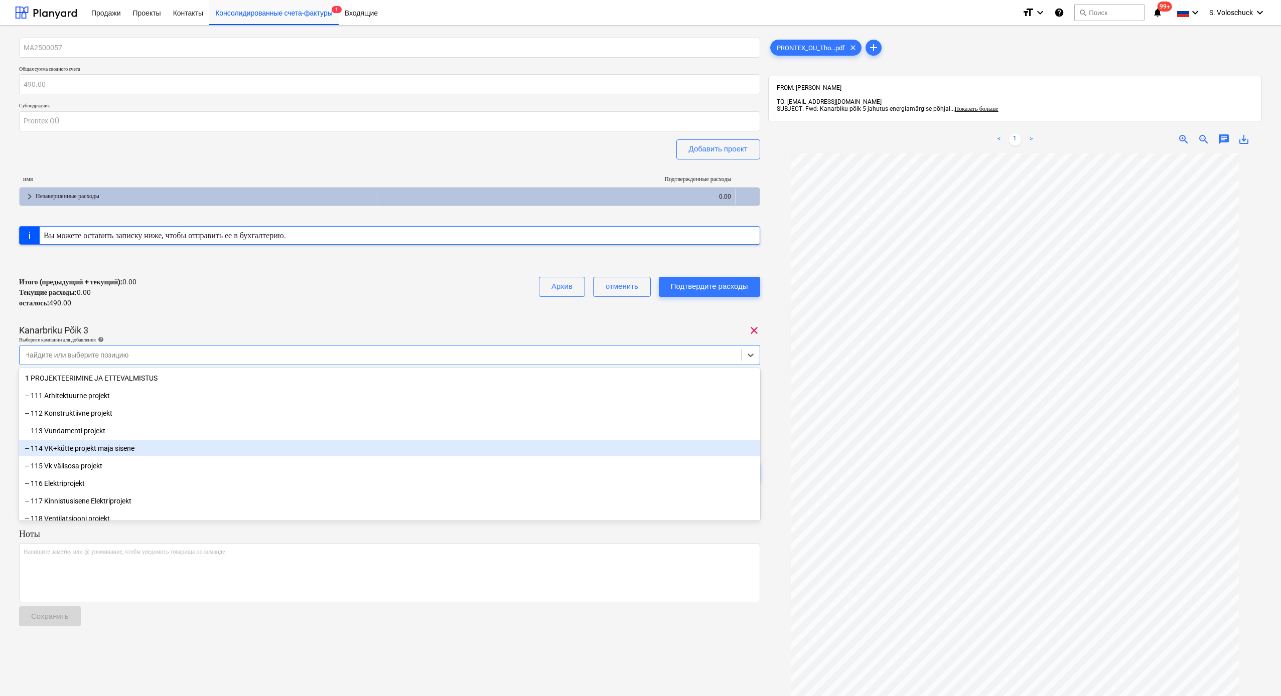
click at [133, 451] on div "-- 114 VK+kütte projekt maja sisene" at bounding box center [389, 448] width 741 height 16
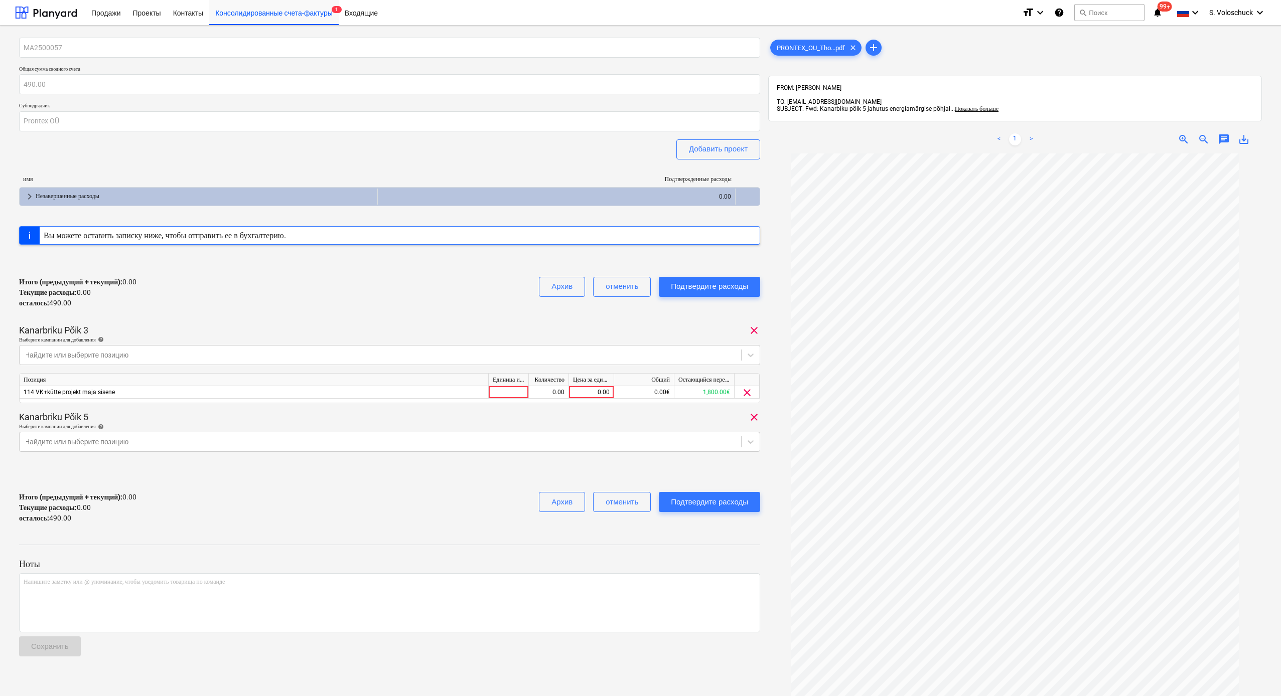
click at [370, 306] on div "Итого (предыдущий + текущий) : 0.00 Текущие расходы : 0.00 осталось : 490.00 Ар…" at bounding box center [389, 293] width 741 height 48
click at [579, 392] on div "0.00" at bounding box center [591, 392] width 37 height 13
type input "280"
click at [583, 415] on div "Kanarbriku Põik 5 clear" at bounding box center [389, 417] width 741 height 12
click at [750, 441] on icon at bounding box center [750, 442] width 6 height 4
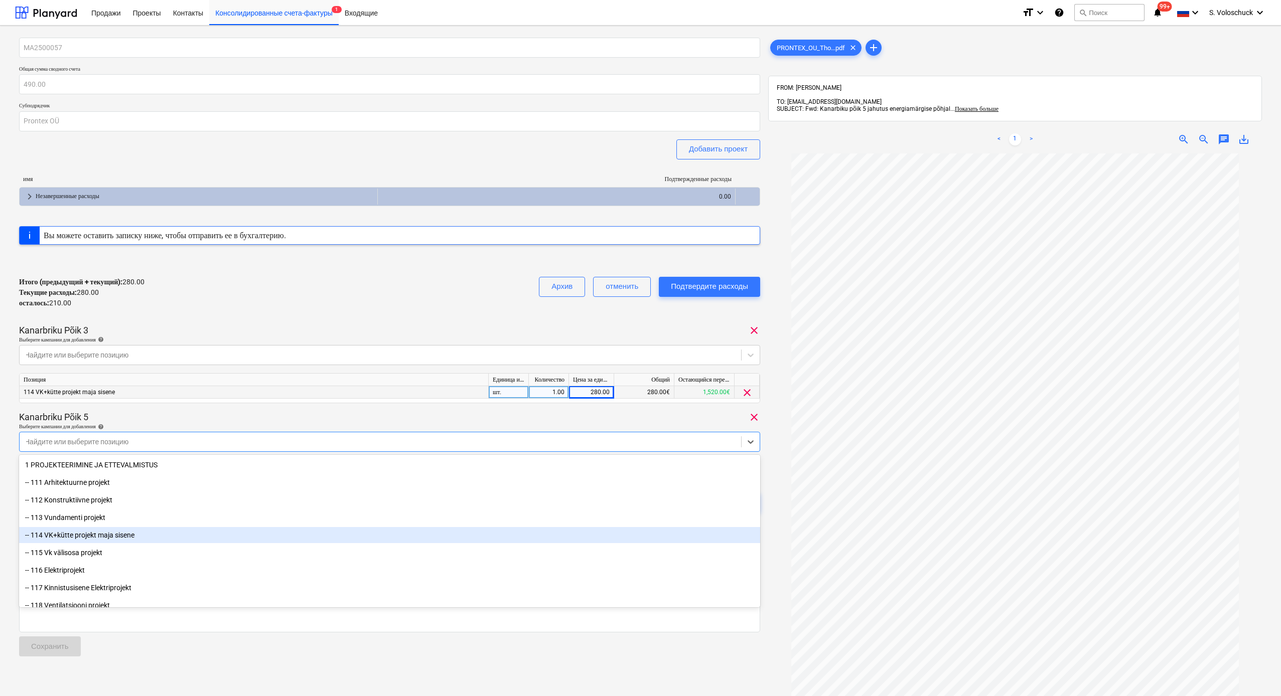
click at [386, 537] on div "-- 114 VK+kütte projekt maja sisene" at bounding box center [389, 535] width 741 height 16
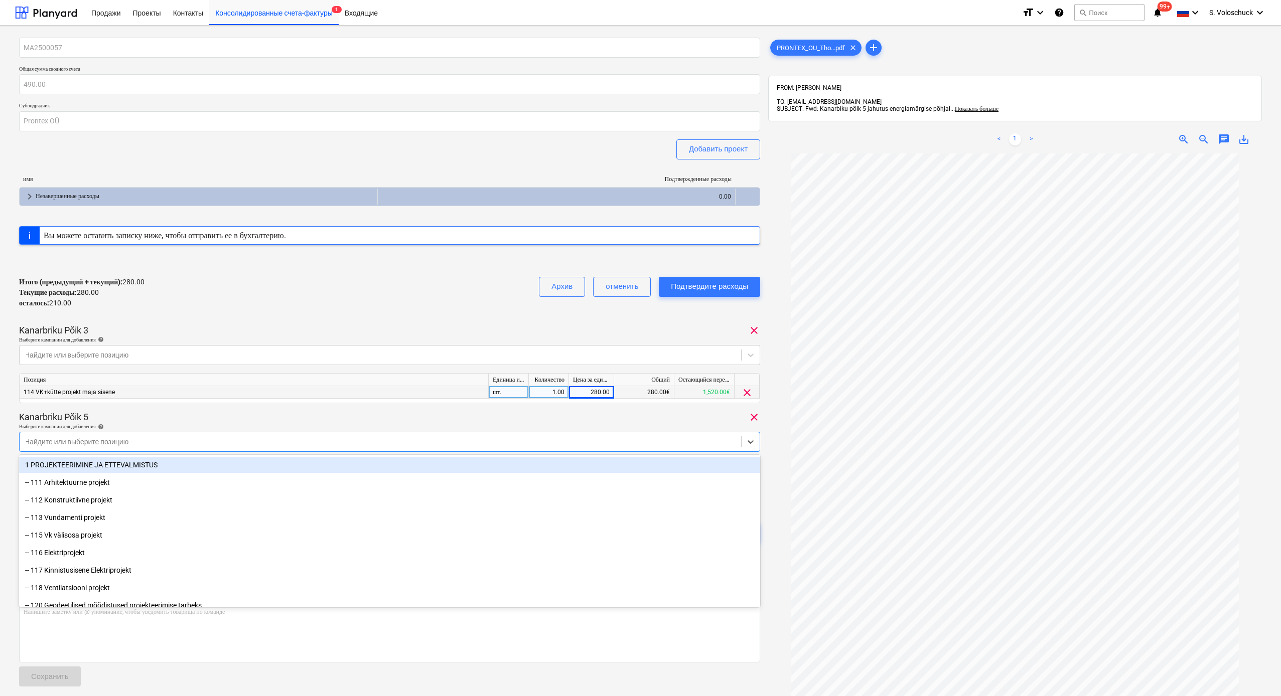
click at [280, 415] on div "Kanarbriku Põik 5 clear" at bounding box center [389, 417] width 741 height 12
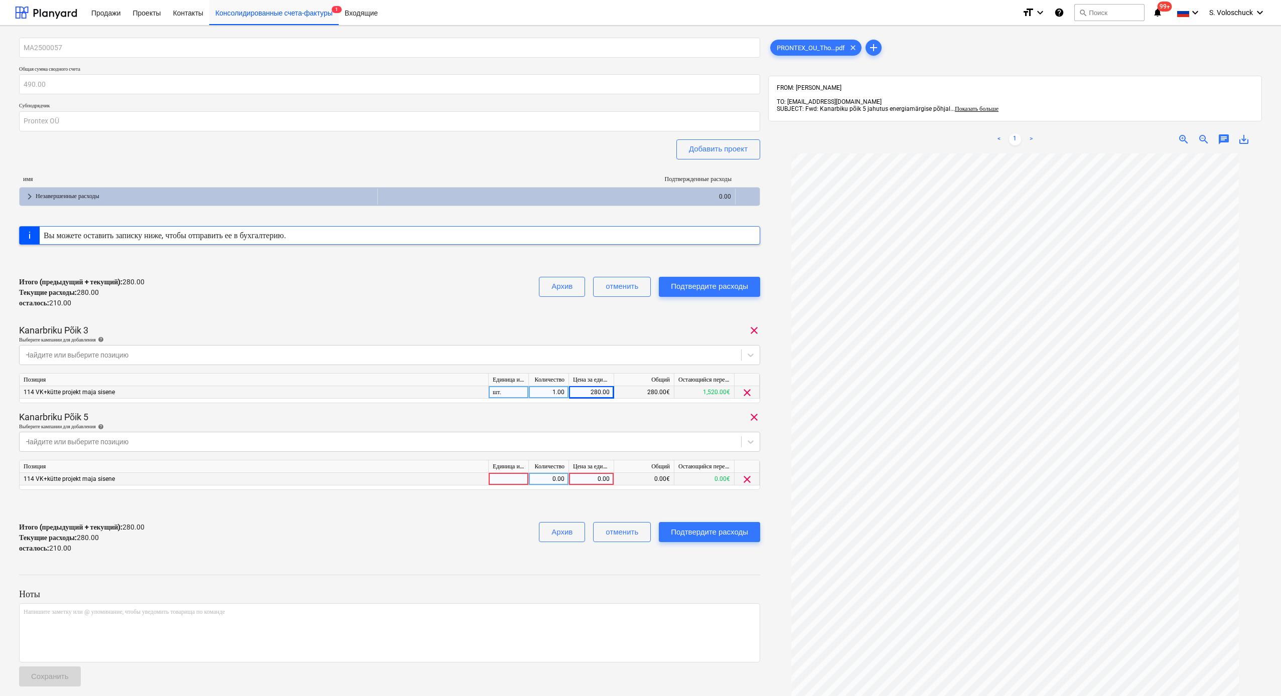
click at [587, 479] on div "0.00" at bounding box center [591, 479] width 37 height 13
click at [587, 479] on input at bounding box center [591, 479] width 45 height 12
type input "210"
click at [592, 591] on p "Ноты" at bounding box center [389, 594] width 741 height 12
click at [728, 532] on div "Подтвердите расходы" at bounding box center [709, 532] width 77 height 13
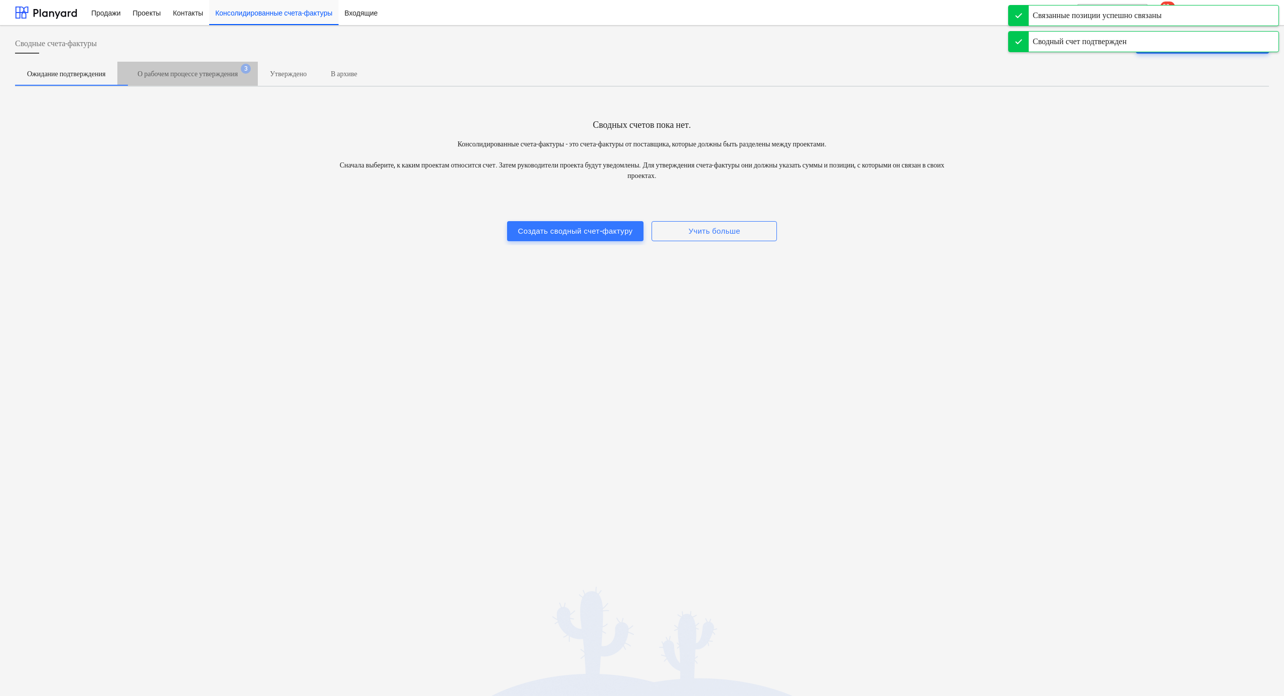
click at [216, 68] on span "О рабочем процессе утверждения 3" at bounding box center [187, 74] width 140 height 18
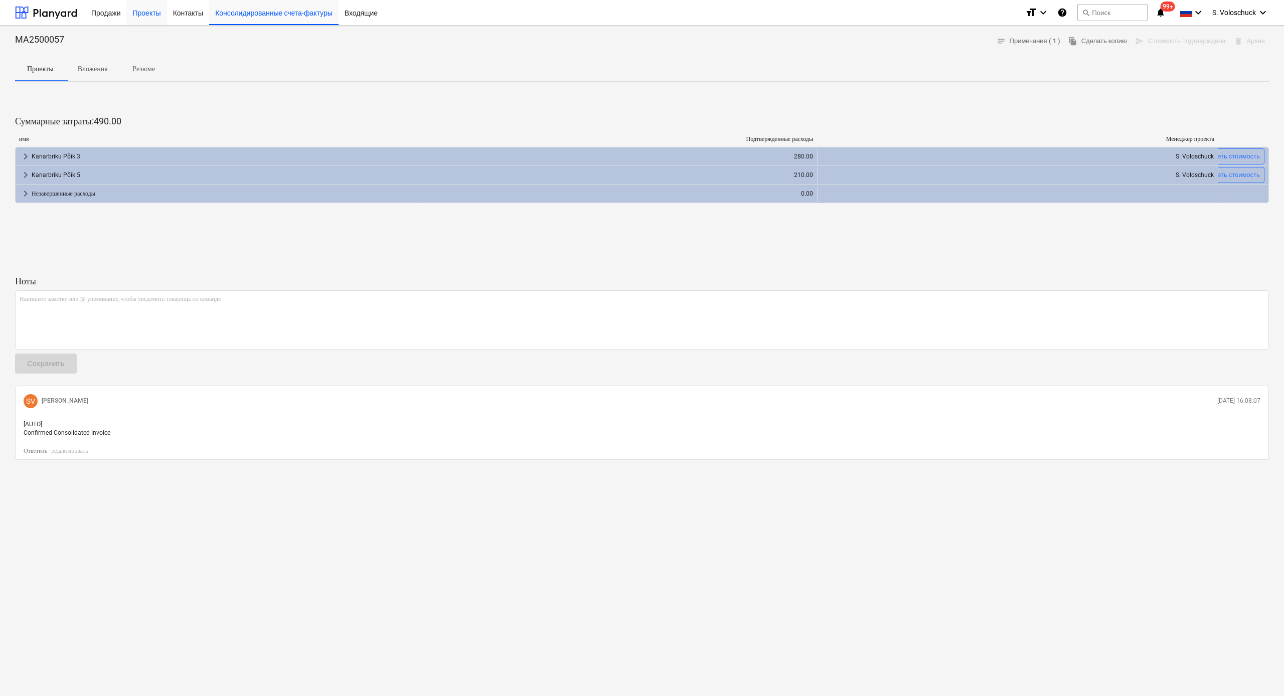
click at [146, 13] on div "Проекты" at bounding box center [146, 12] width 40 height 26
